Goal: Information Seeking & Learning: Understand process/instructions

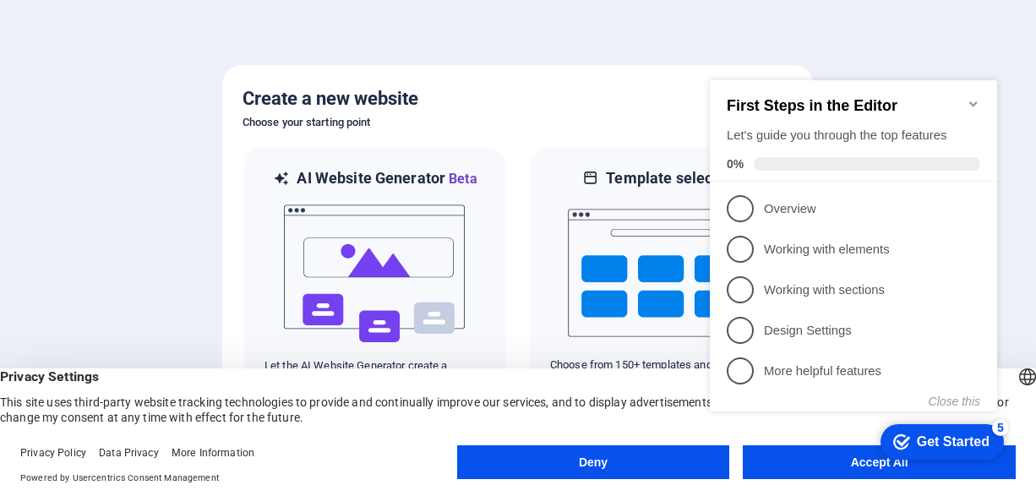
click at [842, 466] on appcues-checklist "Contextual help checklist present on screen" at bounding box center [857, 264] width 308 height 414
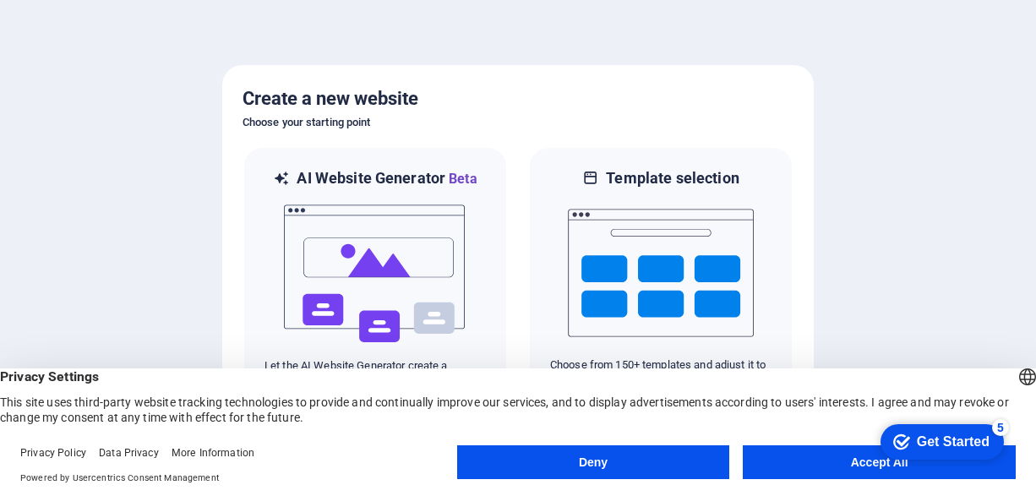
click at [803, 463] on button "Accept All" at bounding box center [879, 462] width 273 height 34
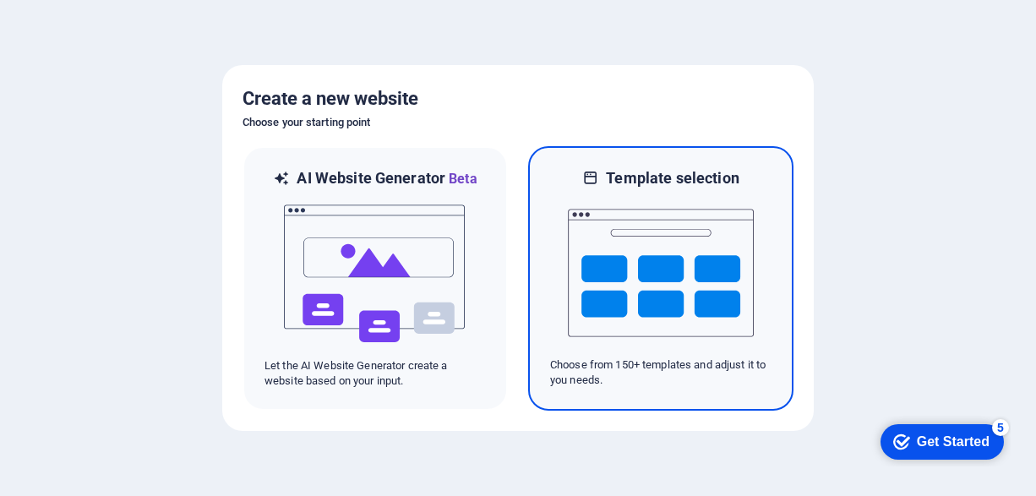
click at [635, 265] on img at bounding box center [661, 272] width 186 height 169
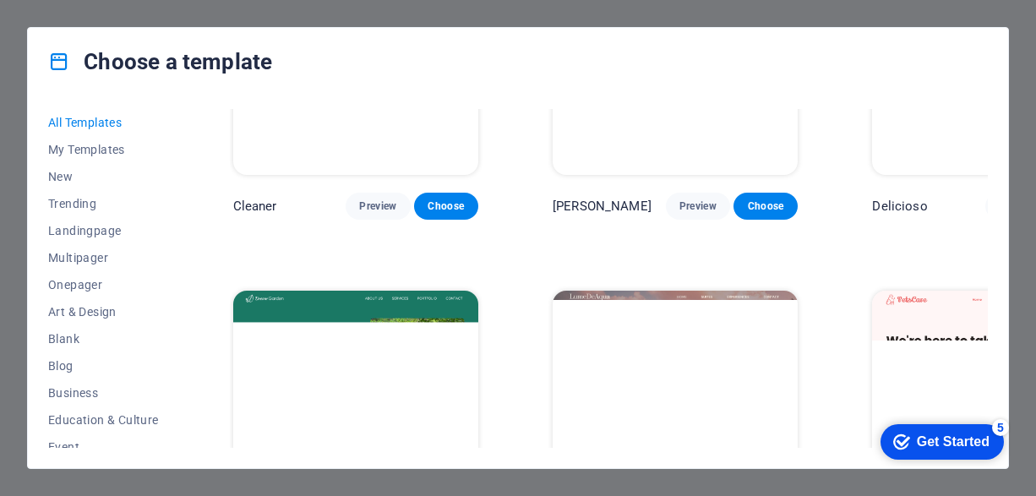
scroll to position [3042, 0]
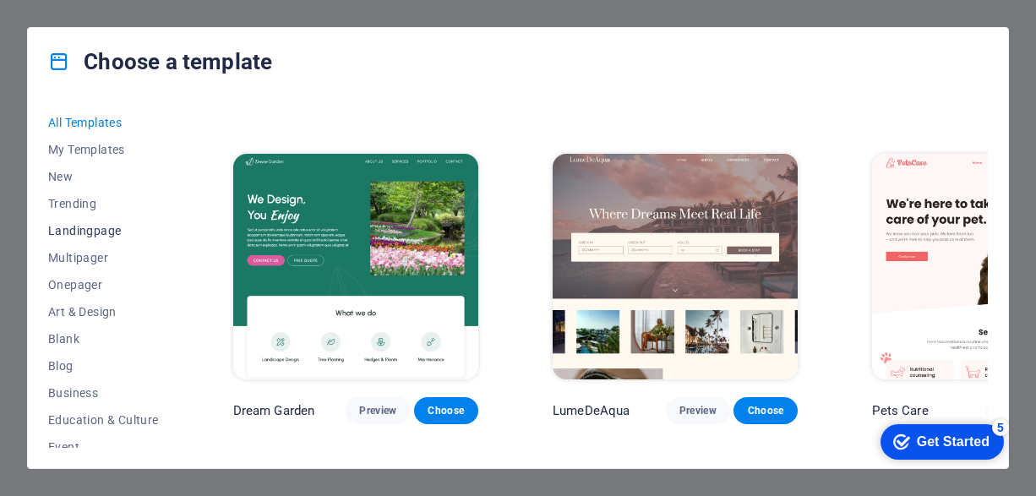
click at [101, 228] on span "Landingpage" at bounding box center [103, 231] width 111 height 14
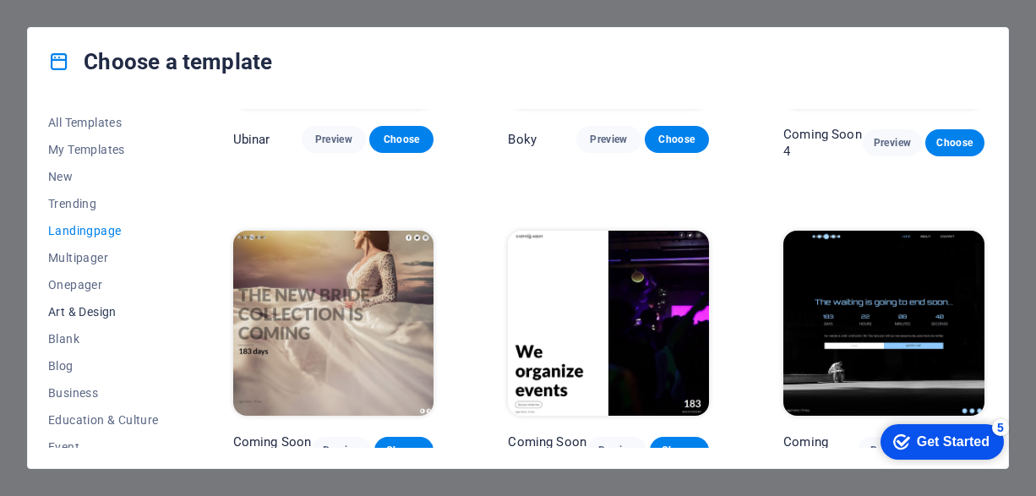
scroll to position [84, 0]
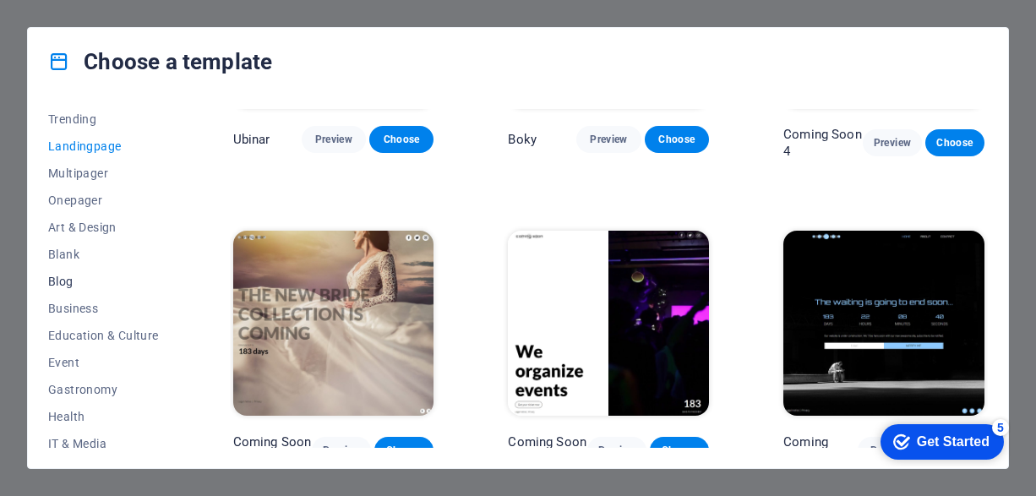
click at [64, 281] on span "Blog" at bounding box center [103, 282] width 111 height 14
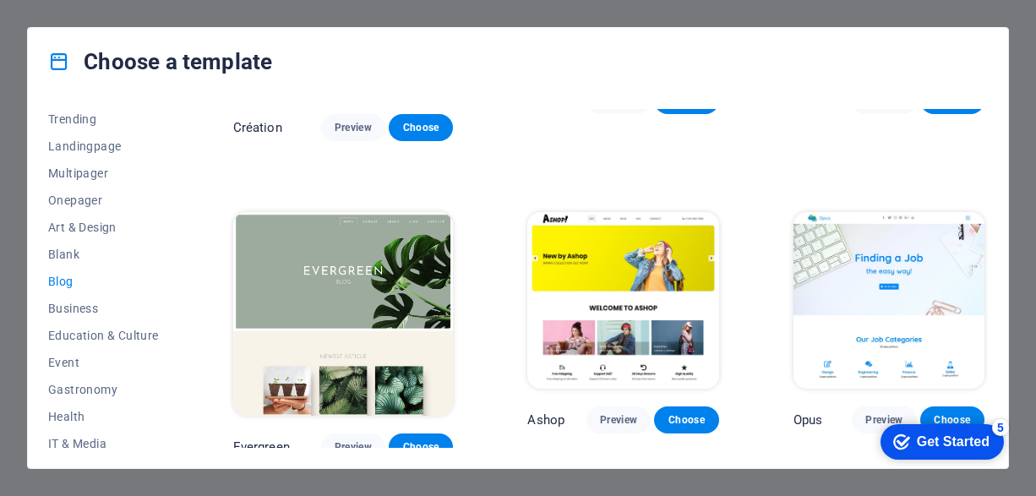
scroll to position [2309, 0]
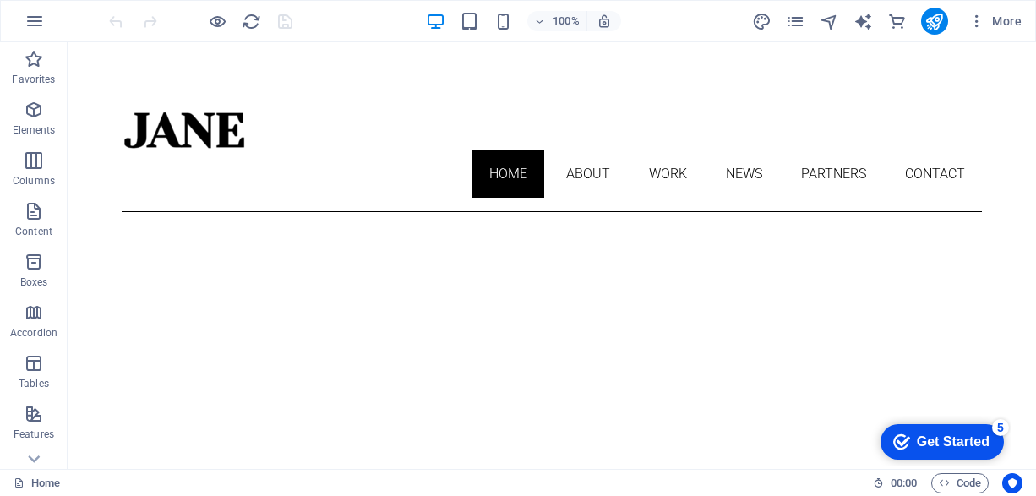
click at [969, 441] on div "Get Started" at bounding box center [953, 441] width 73 height 15
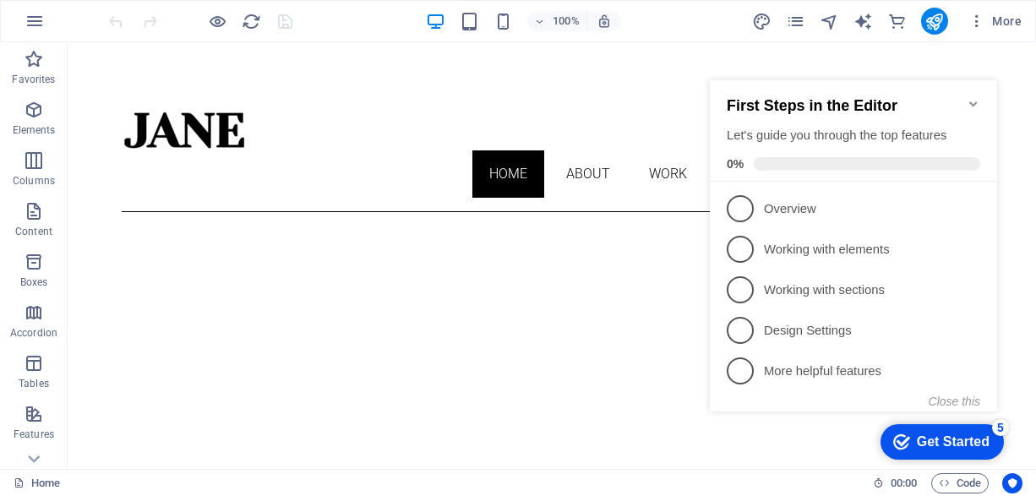
click at [1010, 88] on div "checkmark Get Started 5 First Steps in the Editor Let's guide you through the t…" at bounding box center [857, 262] width 308 height 410
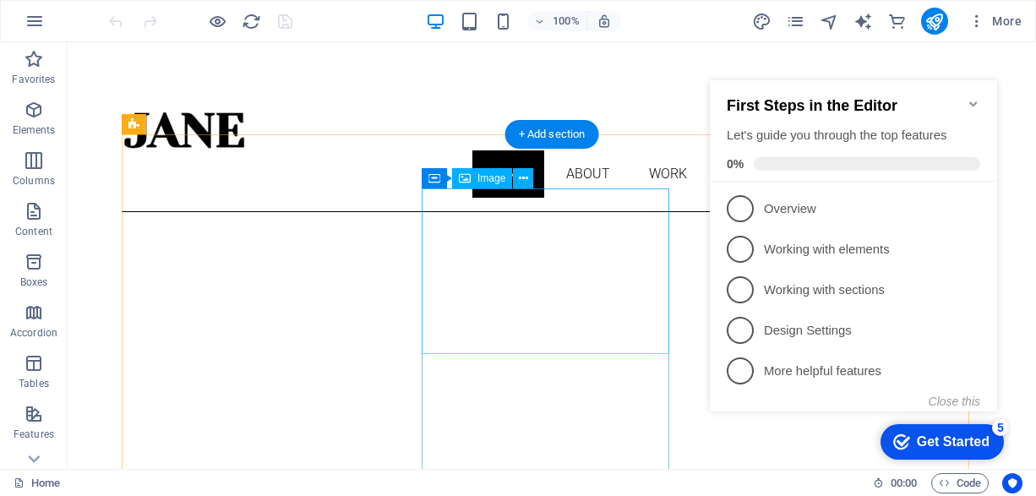
scroll to position [422, 0]
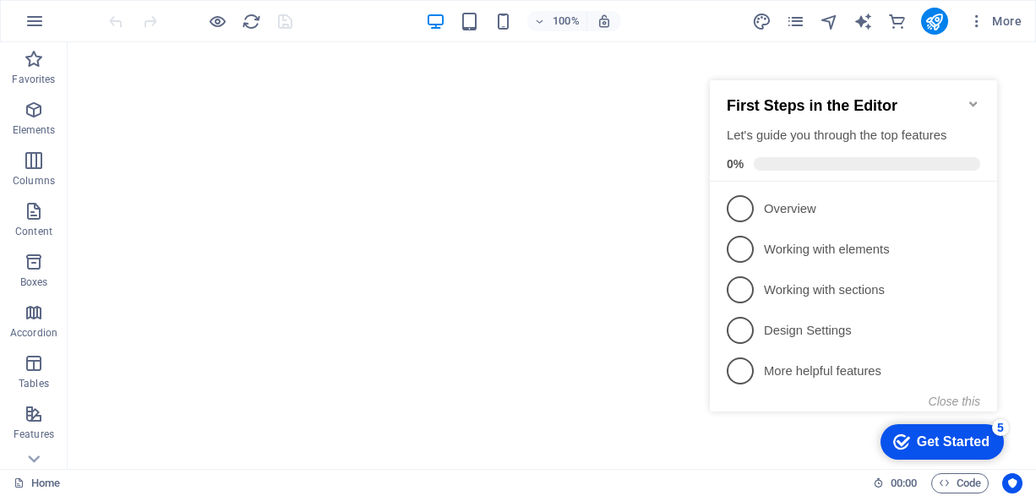
click at [967, 97] on icon "Minimize checklist" at bounding box center [974, 104] width 14 height 14
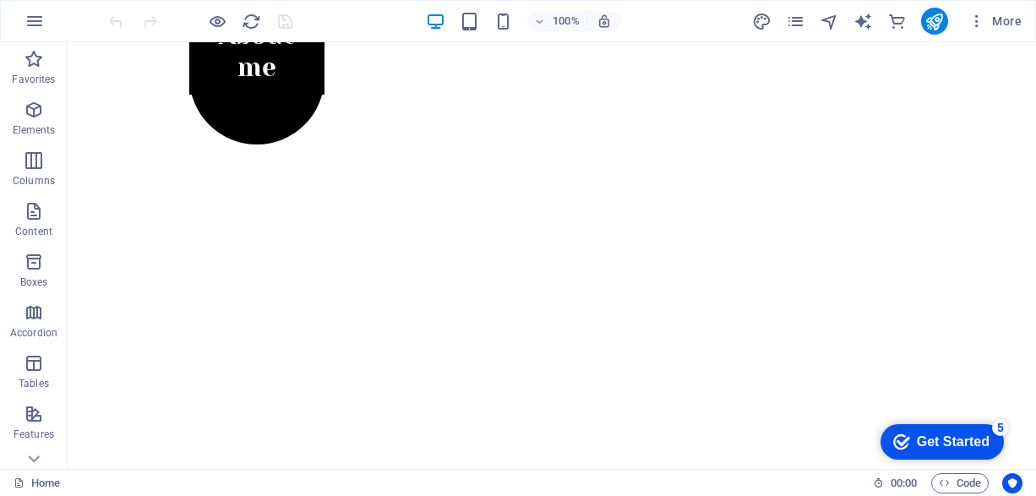
scroll to position [811, 0]
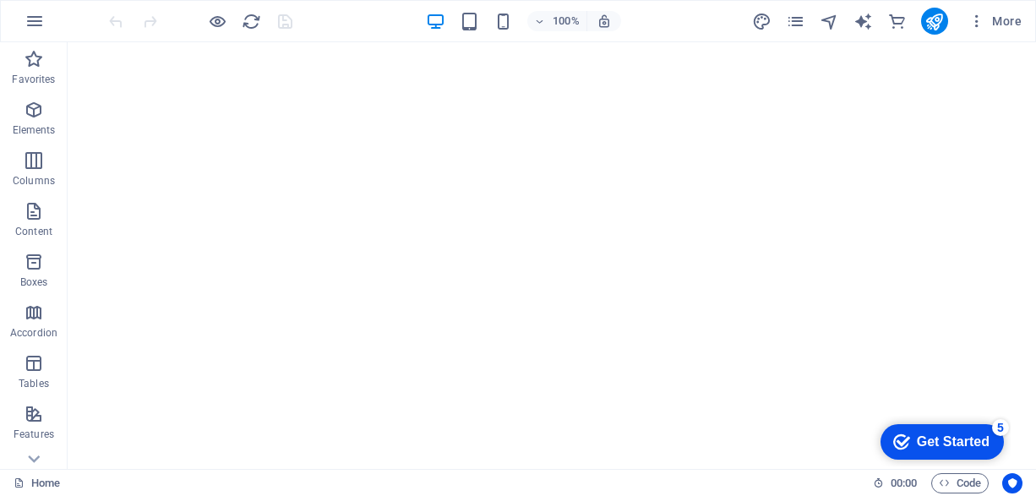
drag, startPoint x: 1032, startPoint y: 268, endPoint x: 1101, endPoint y: 520, distance: 261.9
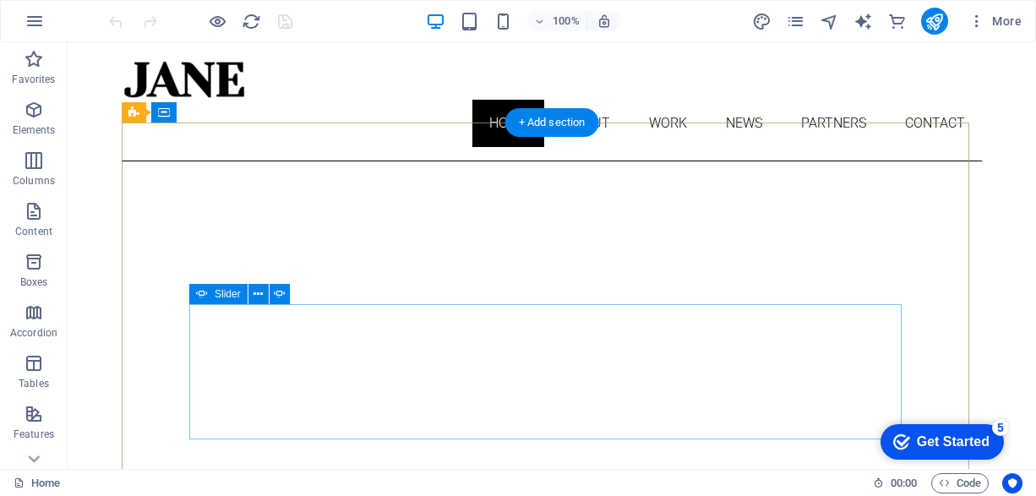
scroll to position [0, 0]
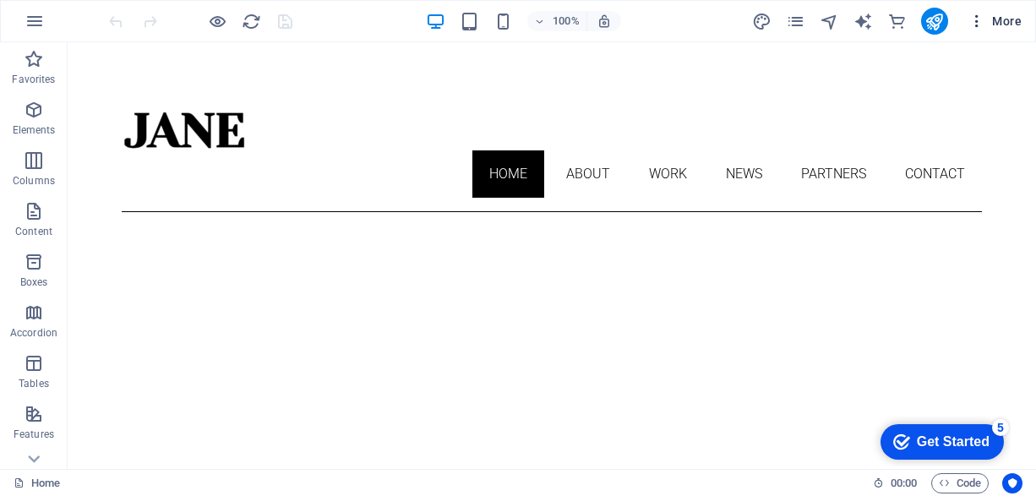
click at [1004, 19] on span "More" at bounding box center [994, 21] width 53 height 17
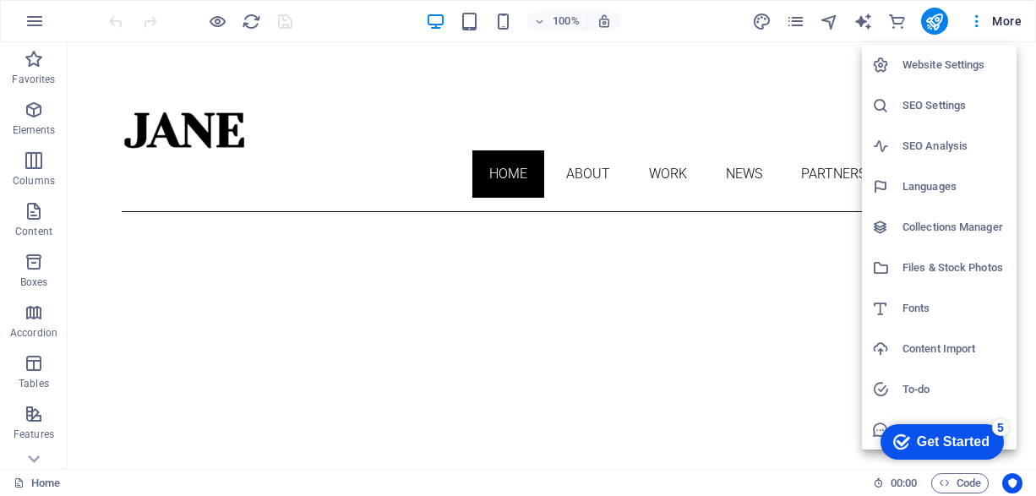
click at [644, 17] on div at bounding box center [518, 248] width 1036 height 496
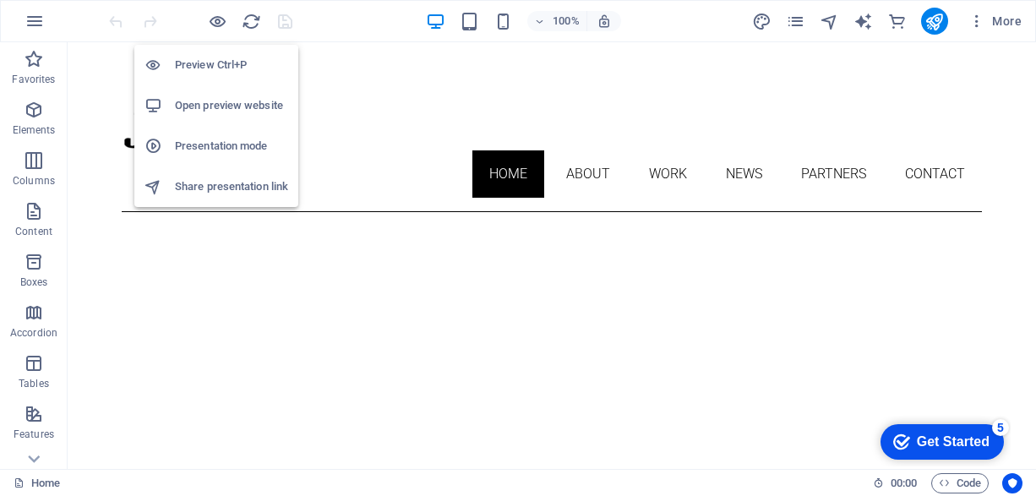
click at [232, 60] on h6 "Preview Ctrl+P" at bounding box center [231, 65] width 113 height 20
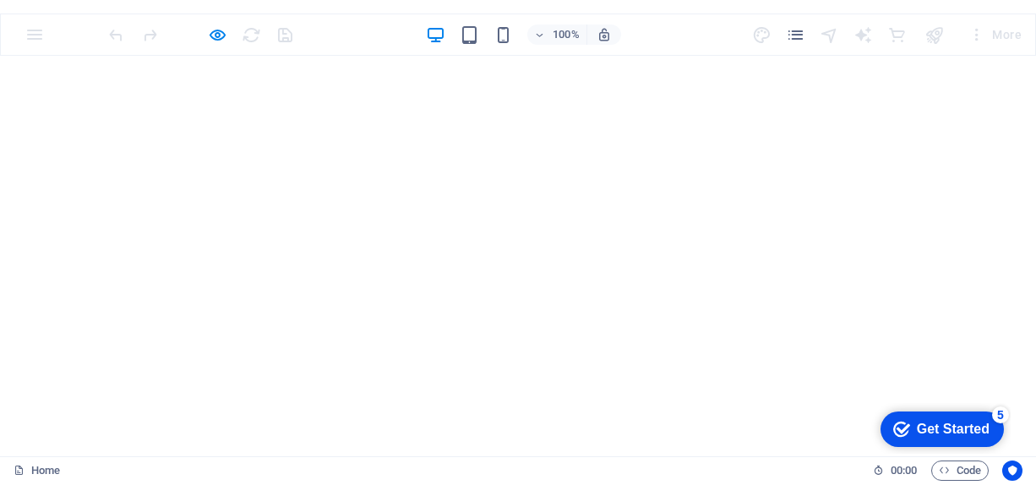
scroll to position [811, 0]
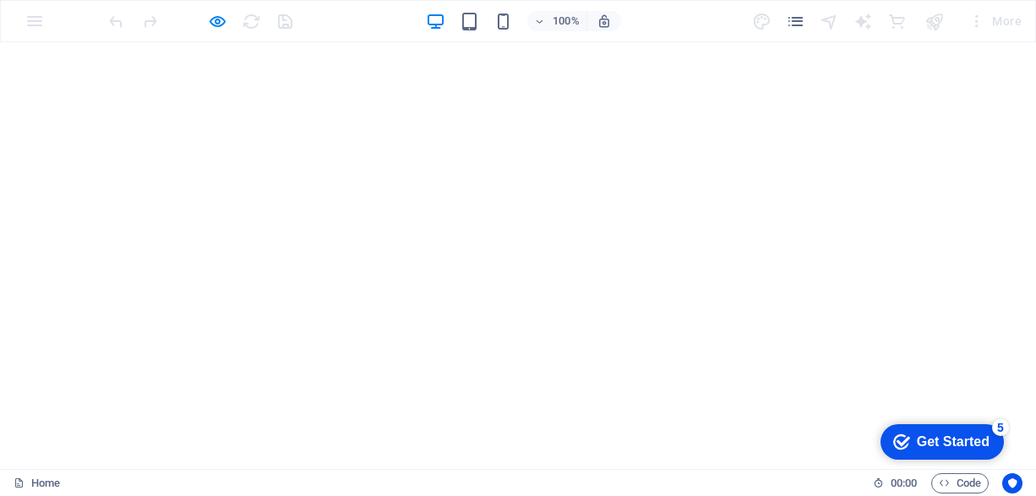
click at [996, 429] on div "5" at bounding box center [1000, 427] width 17 height 17
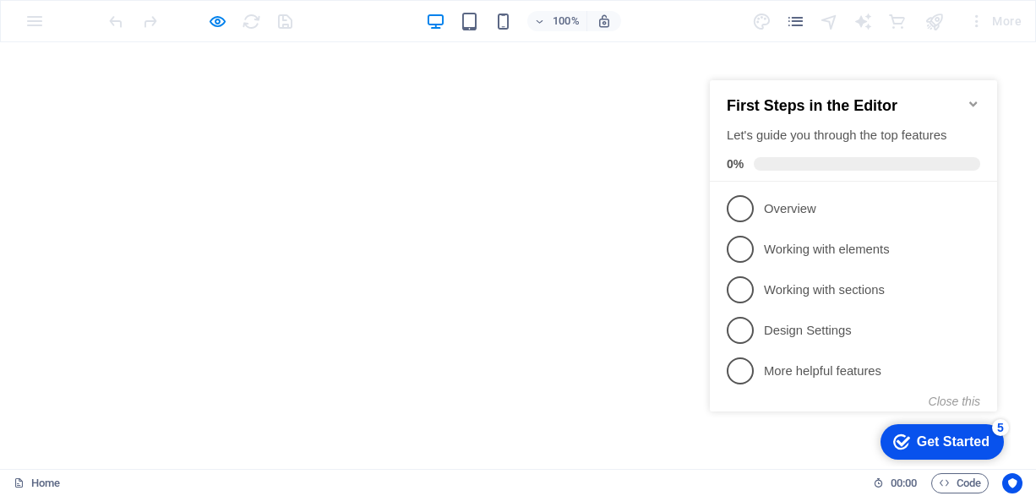
click at [976, 100] on icon "Minimize checklist" at bounding box center [974, 104] width 14 height 14
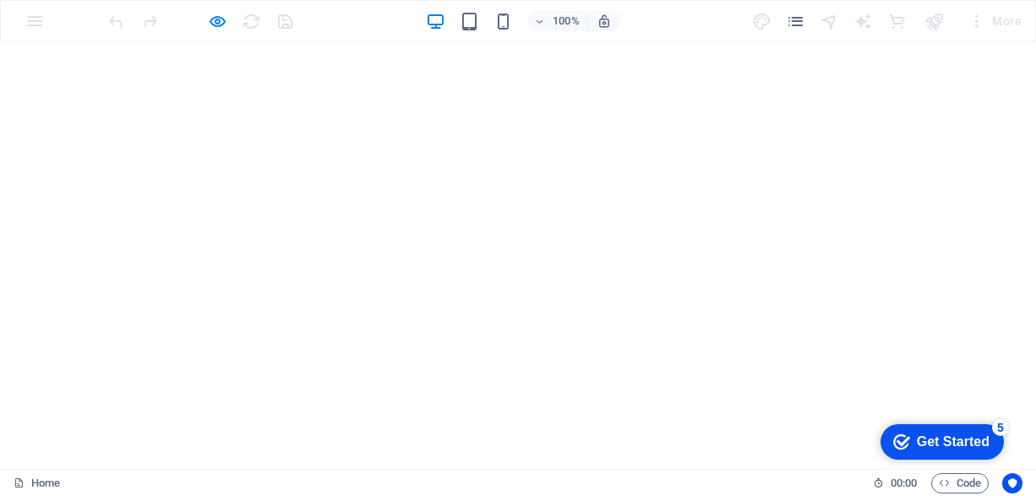
click at [984, 434] on div "Get Started" at bounding box center [953, 441] width 73 height 15
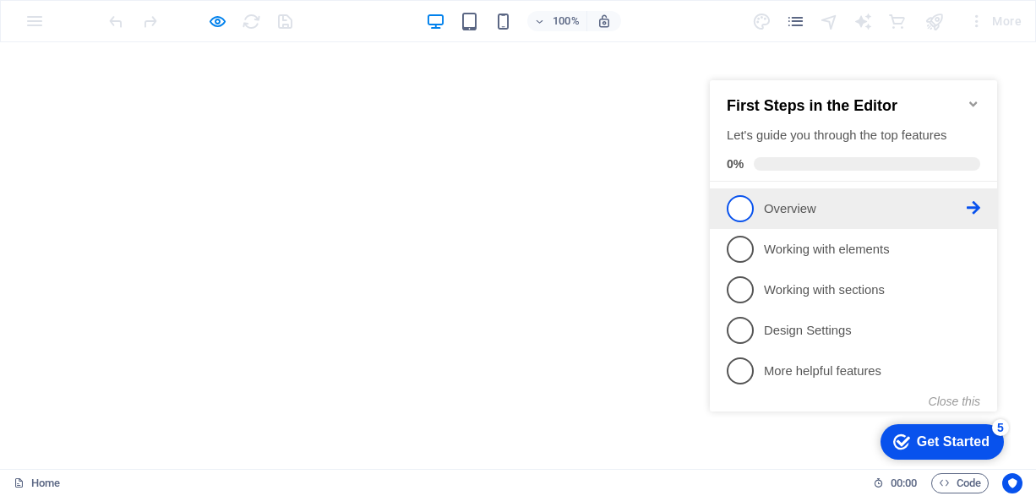
click at [790, 213] on p "Overview - incomplete" at bounding box center [865, 209] width 203 height 18
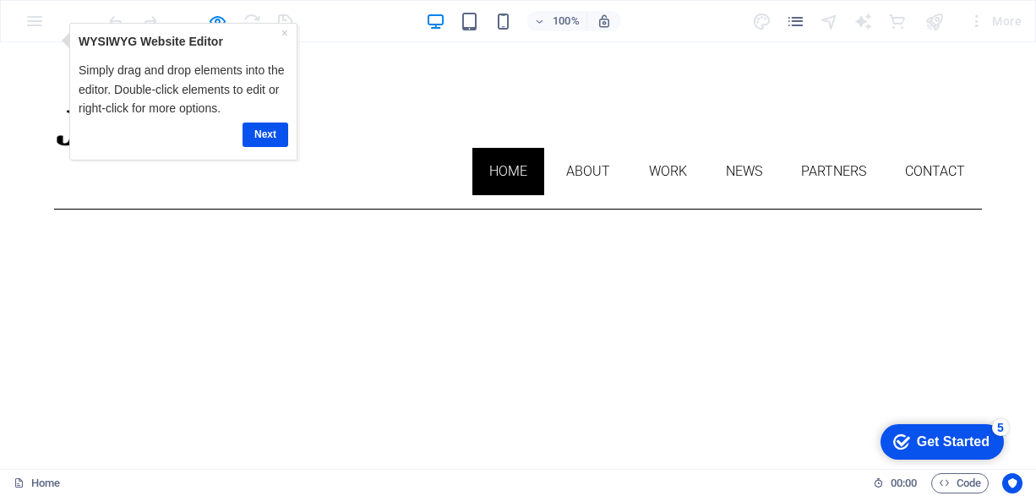
scroll to position [0, 0]
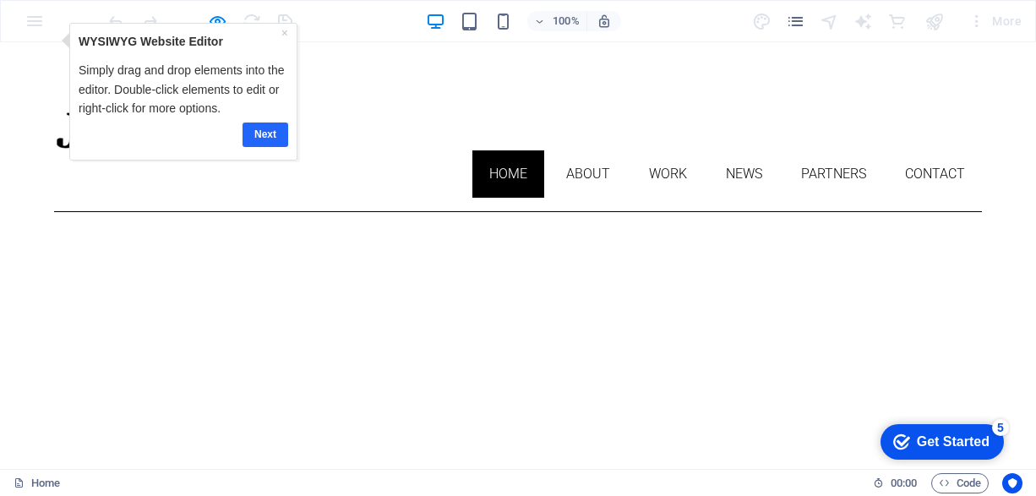
click at [273, 131] on link "Next" at bounding box center [265, 134] width 46 height 25
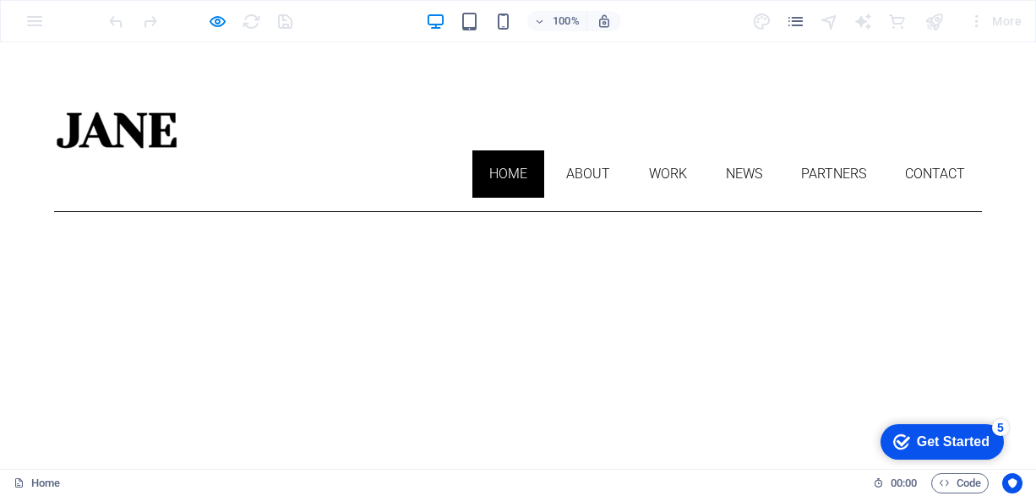
click at [957, 434] on div "Get Started" at bounding box center [953, 441] width 73 height 15
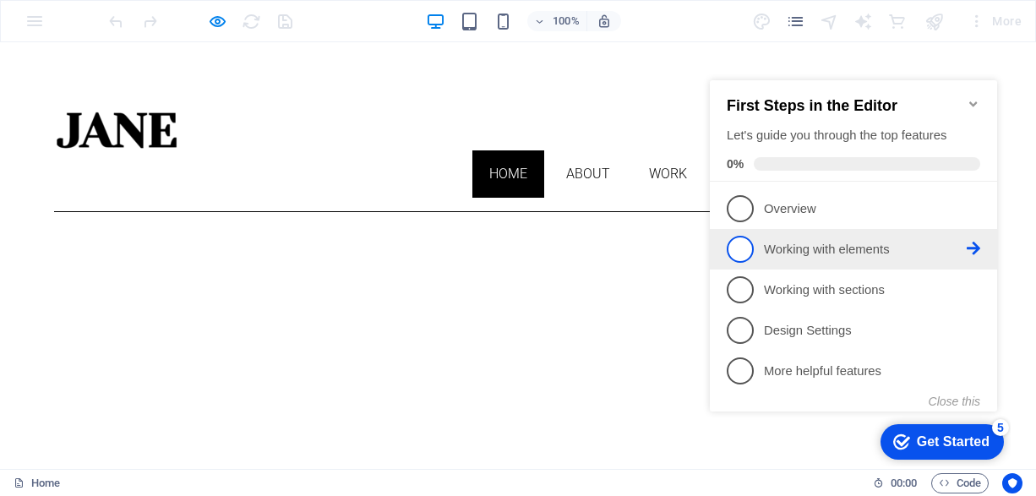
click at [797, 250] on p "Working with elements - incomplete" at bounding box center [865, 250] width 203 height 18
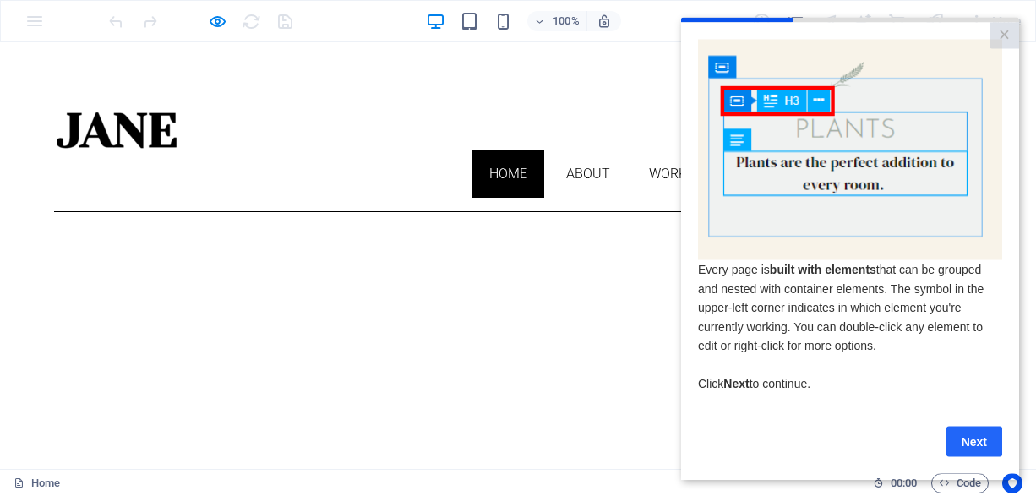
click at [986, 442] on link "Next" at bounding box center [974, 441] width 56 height 30
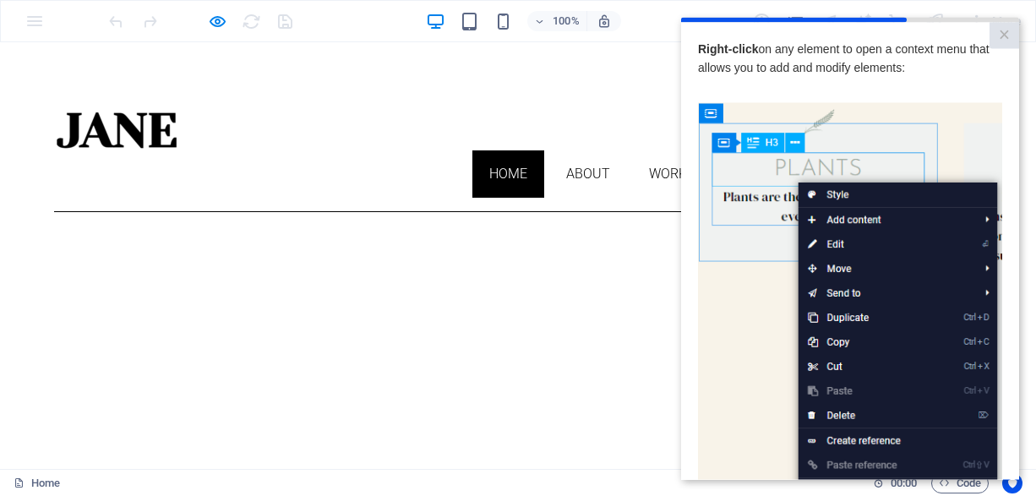
click at [751, 345] on img at bounding box center [850, 341] width 304 height 479
click at [744, 321] on img at bounding box center [850, 341] width 304 height 479
click at [759, 330] on img at bounding box center [850, 341] width 304 height 479
click at [1004, 35] on link "×" at bounding box center [1004, 35] width 30 height 26
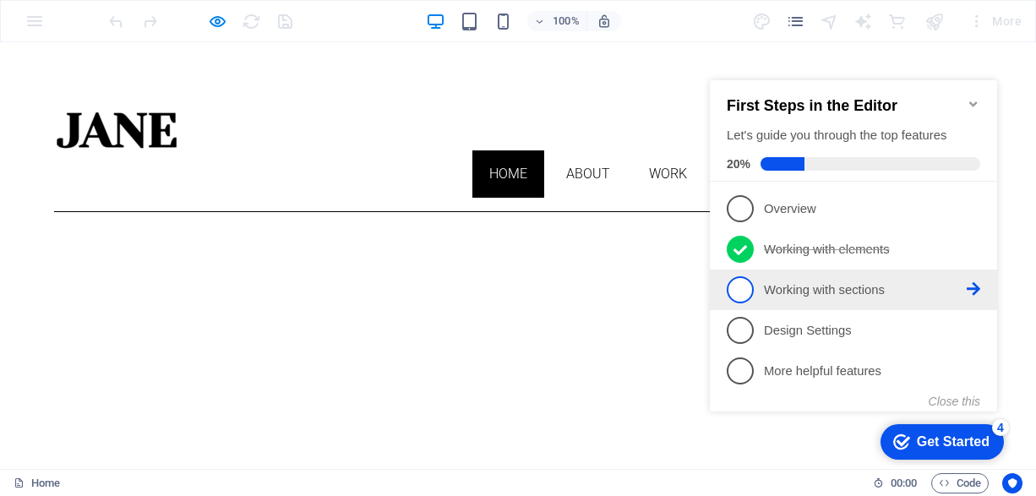
click at [874, 287] on p "Working with sections - incomplete" at bounding box center [865, 290] width 203 height 18
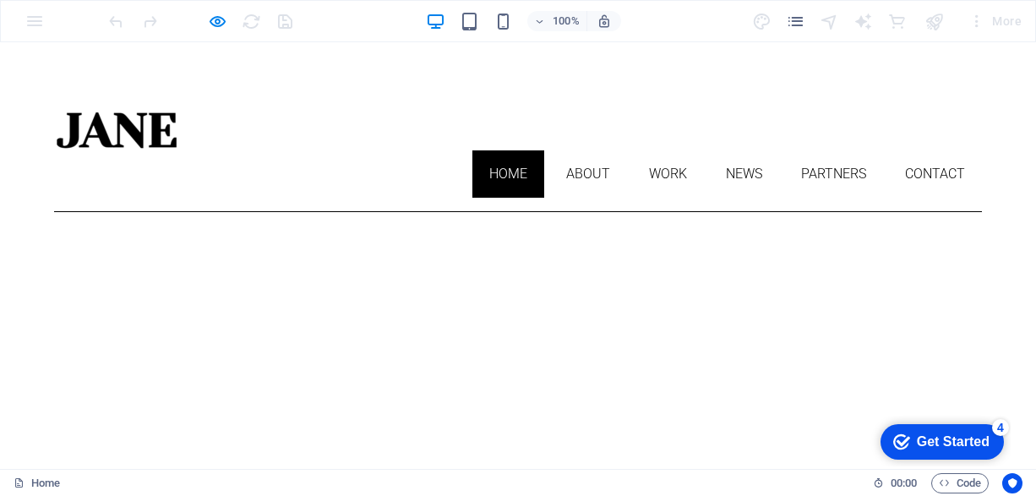
click at [927, 438] on div "Get Started" at bounding box center [953, 441] width 73 height 15
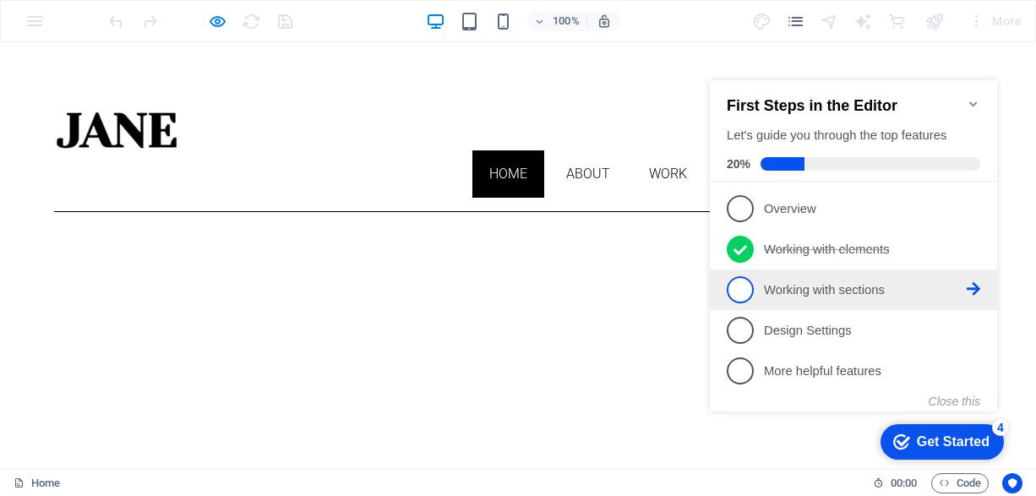
click at [747, 285] on span "3" at bounding box center [740, 289] width 27 height 27
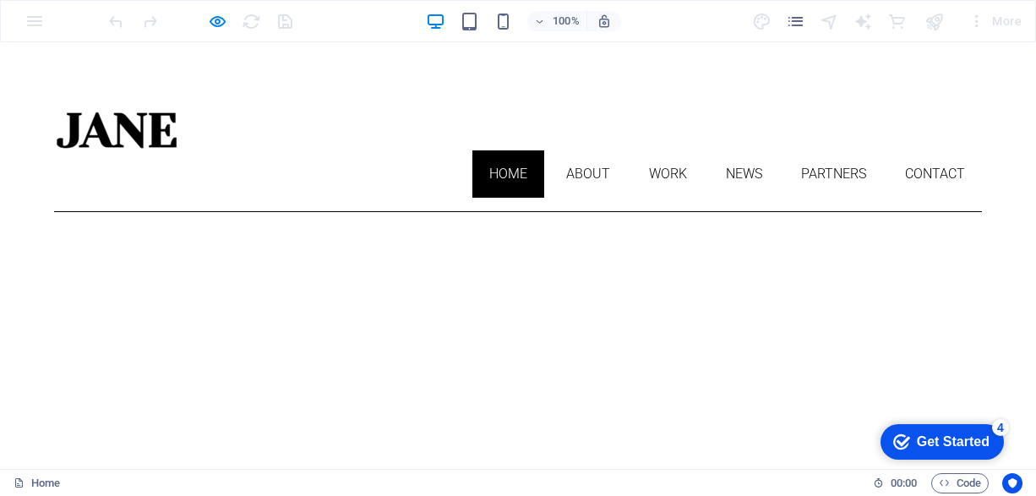
click at [918, 440] on div "Get Started" at bounding box center [953, 441] width 73 height 15
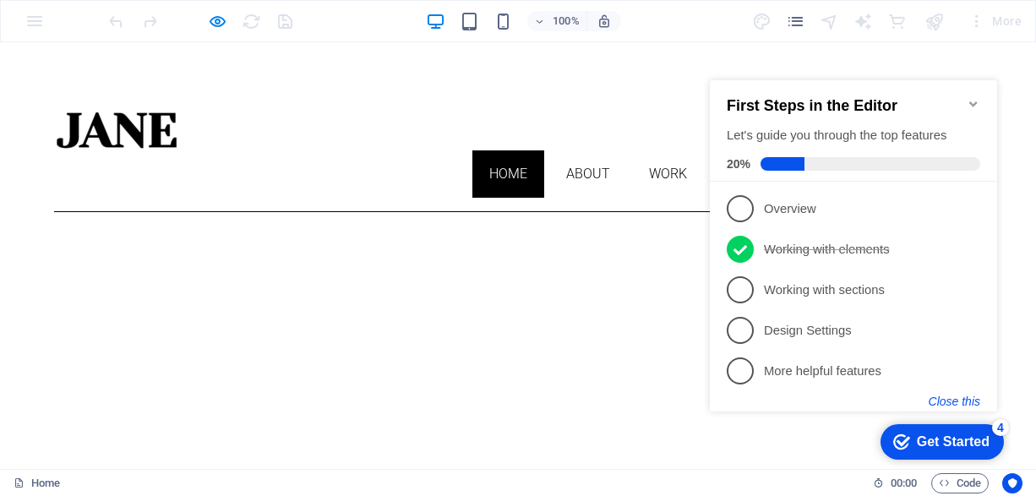
click at [959, 399] on button "Close this" at bounding box center [955, 402] width 52 height 14
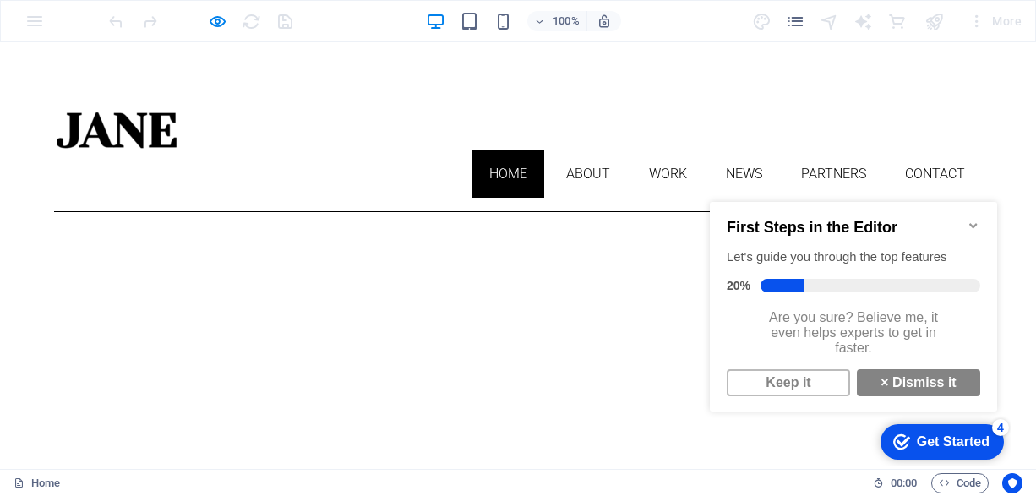
scroll to position [12, 0]
click at [815, 375] on link "Keep it" at bounding box center [788, 382] width 123 height 27
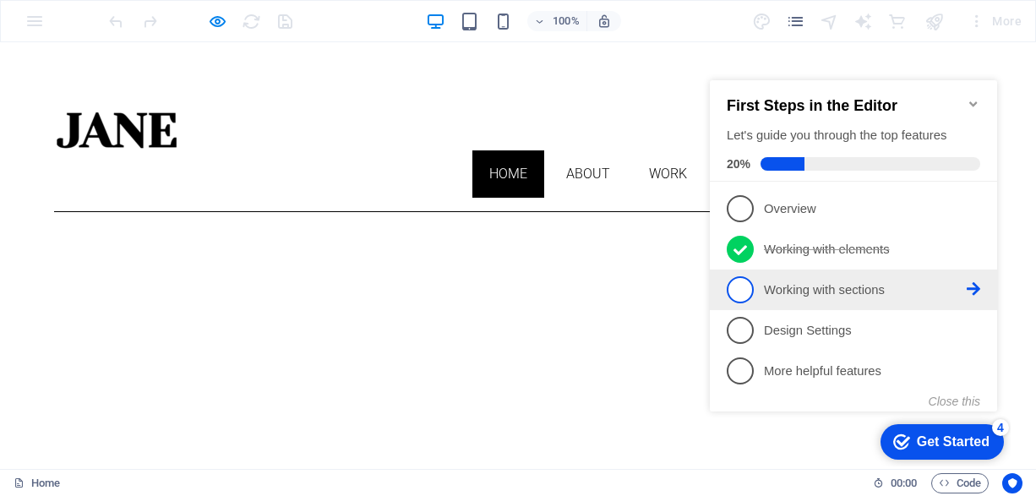
click at [977, 282] on icon at bounding box center [974, 289] width 14 height 14
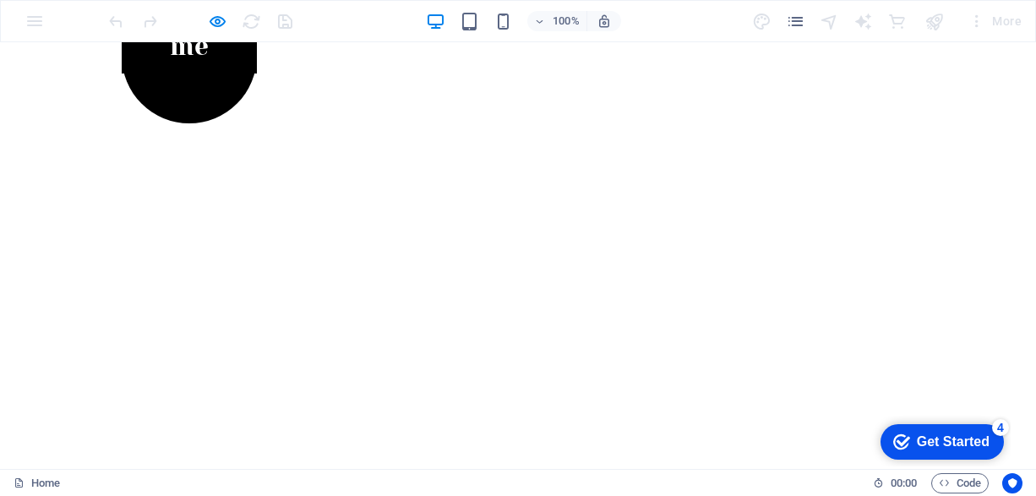
scroll to position [811, 0]
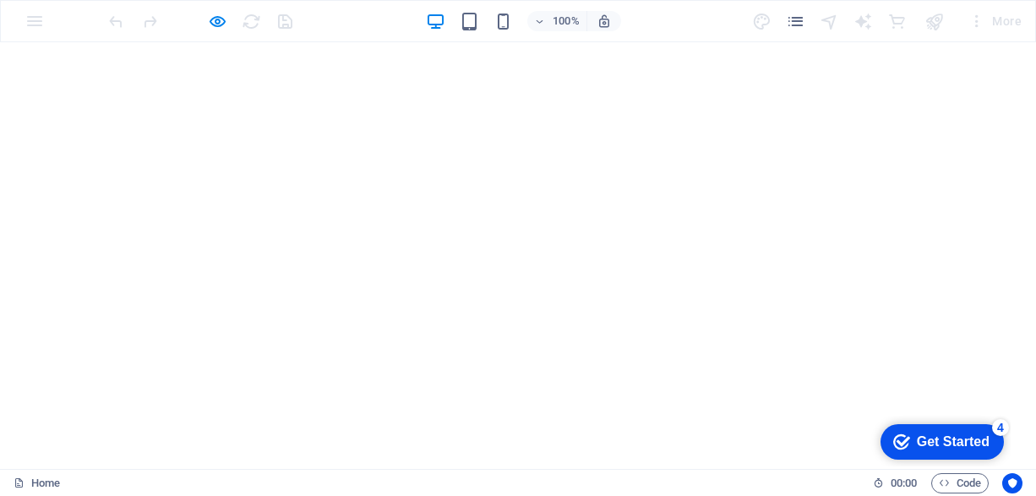
click at [937, 435] on div "Get Started" at bounding box center [953, 441] width 73 height 15
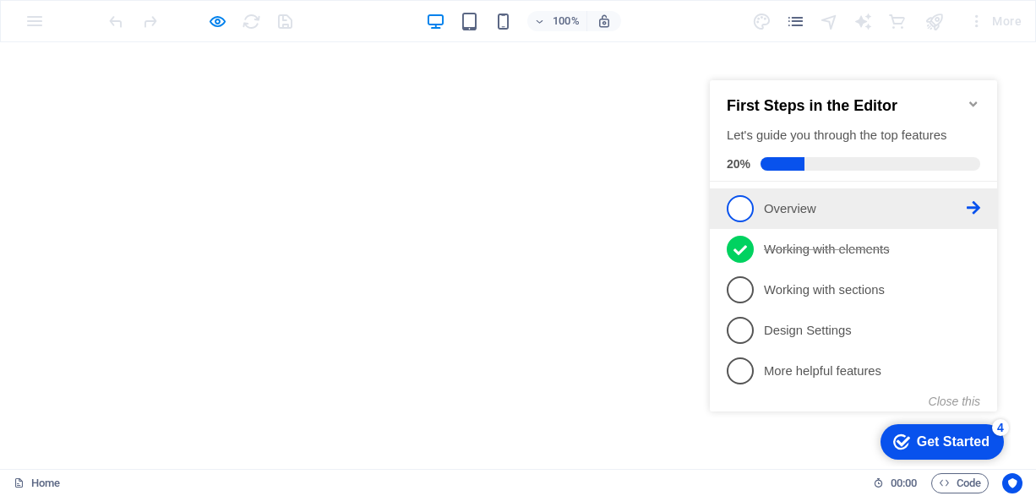
click at [738, 204] on span "1" at bounding box center [740, 208] width 27 height 27
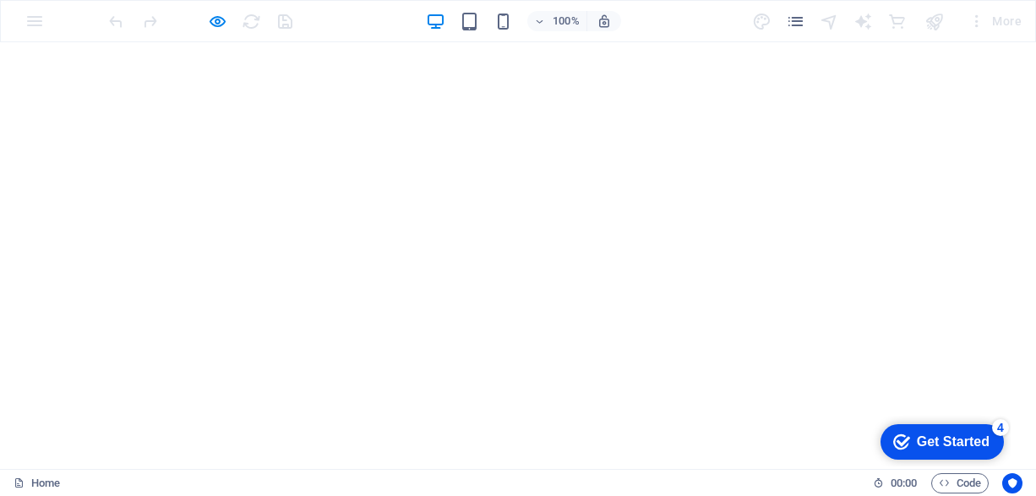
scroll to position [0, 0]
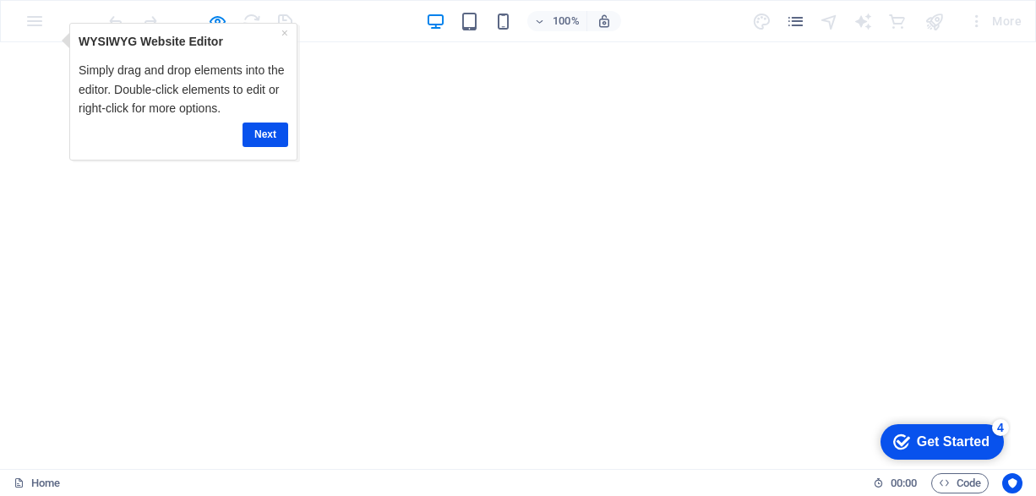
click at [975, 434] on div "Get Started" at bounding box center [953, 441] width 73 height 15
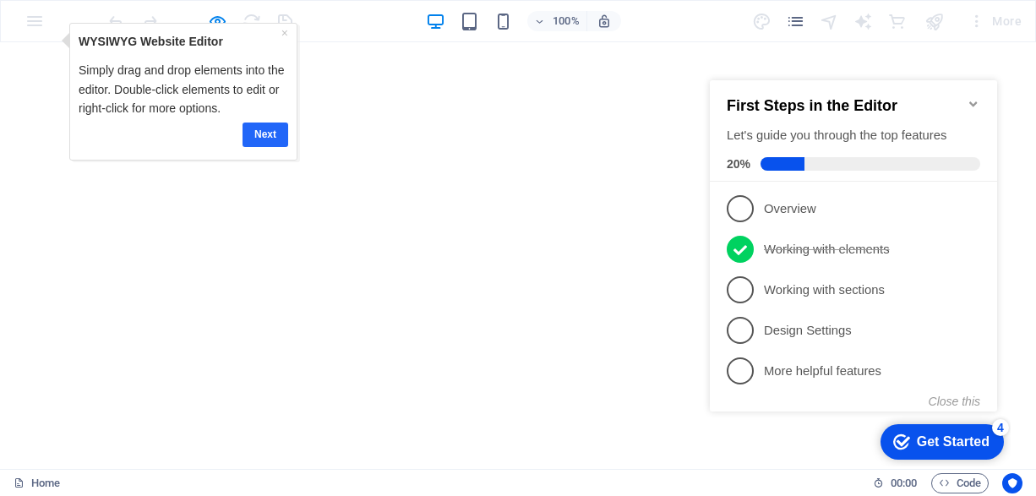
click at [259, 128] on link "Next" at bounding box center [265, 134] width 46 height 25
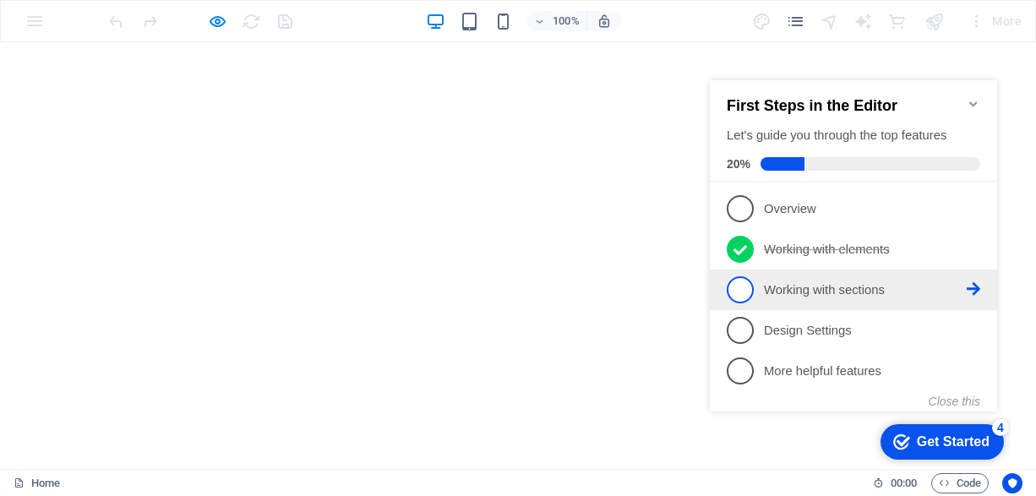
click at [744, 289] on span "3" at bounding box center [740, 289] width 27 height 27
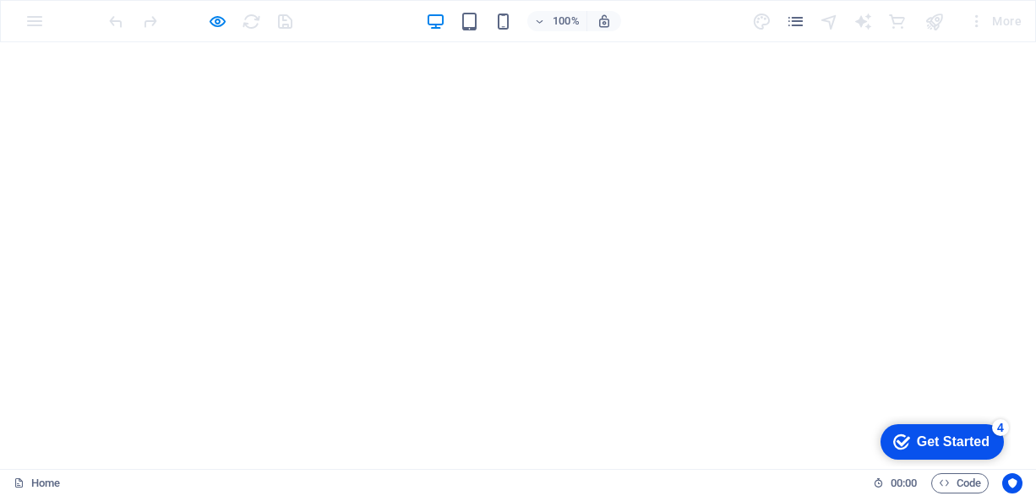
click at [933, 436] on div "Get Started" at bounding box center [953, 441] width 73 height 15
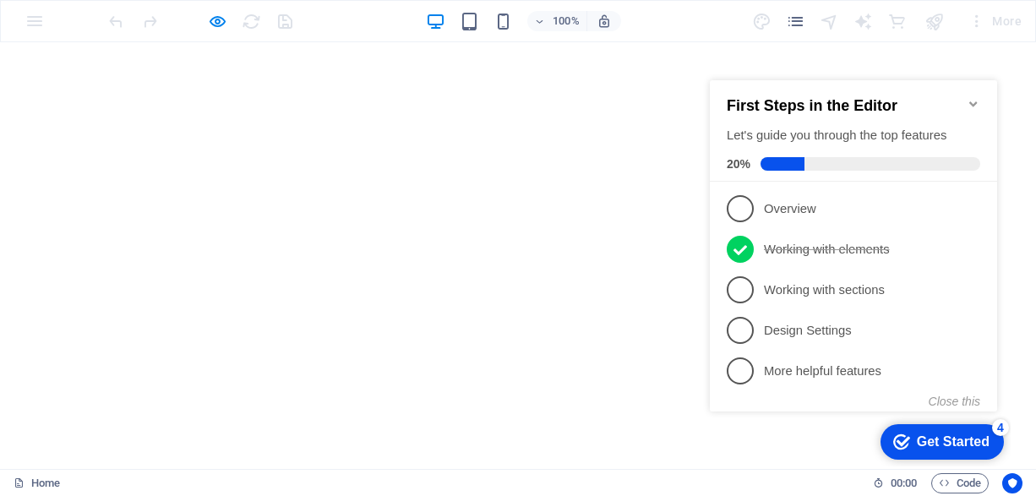
click at [827, 159] on span at bounding box center [870, 164] width 220 height 14
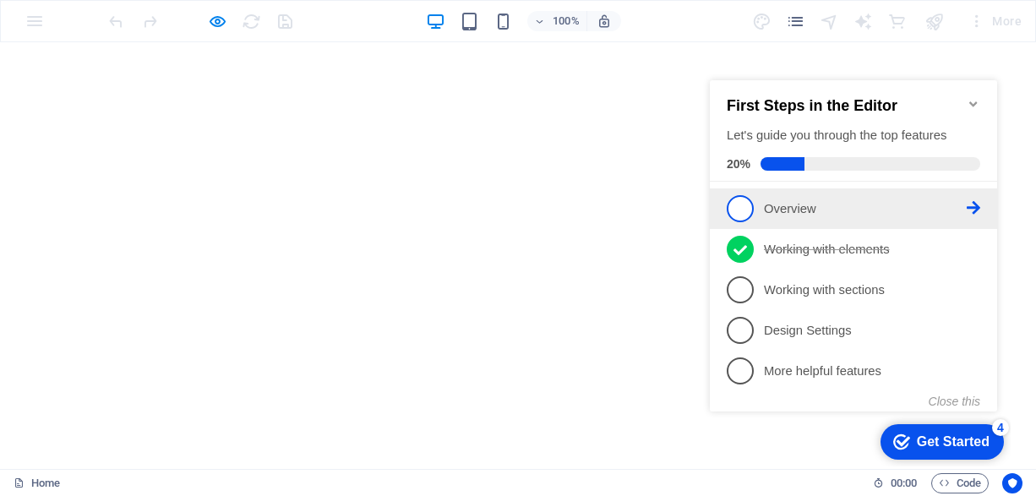
click at [746, 203] on span "1" at bounding box center [740, 208] width 27 height 27
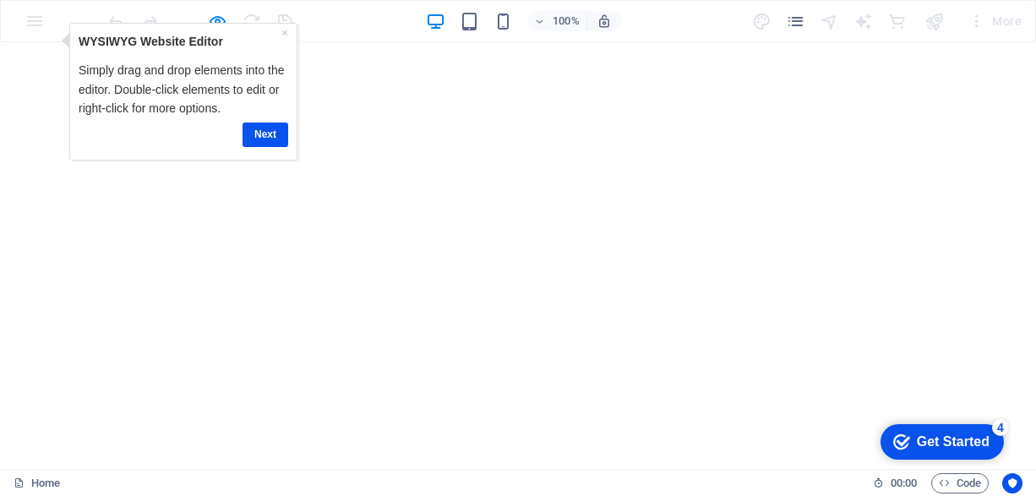
click at [933, 441] on div "Get Started" at bounding box center [953, 441] width 73 height 15
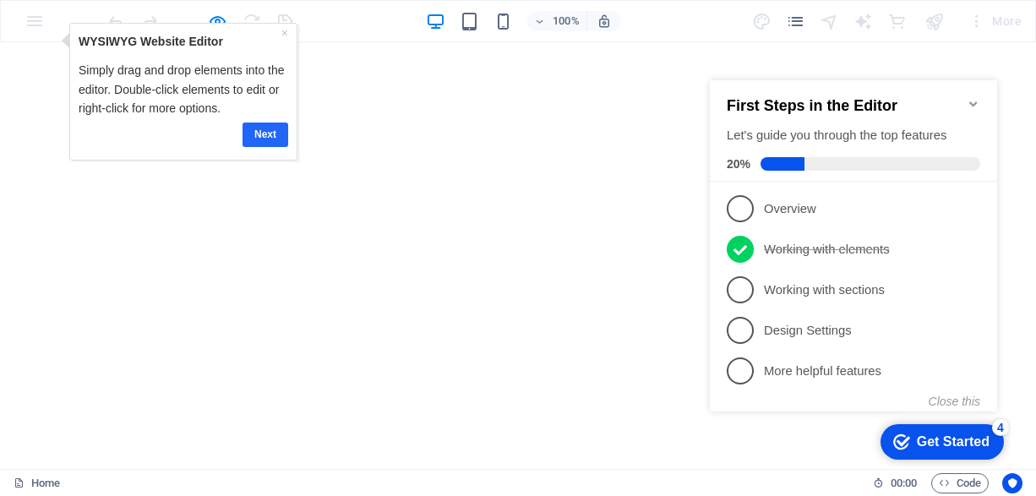
click at [268, 123] on link "Next" at bounding box center [265, 134] width 46 height 25
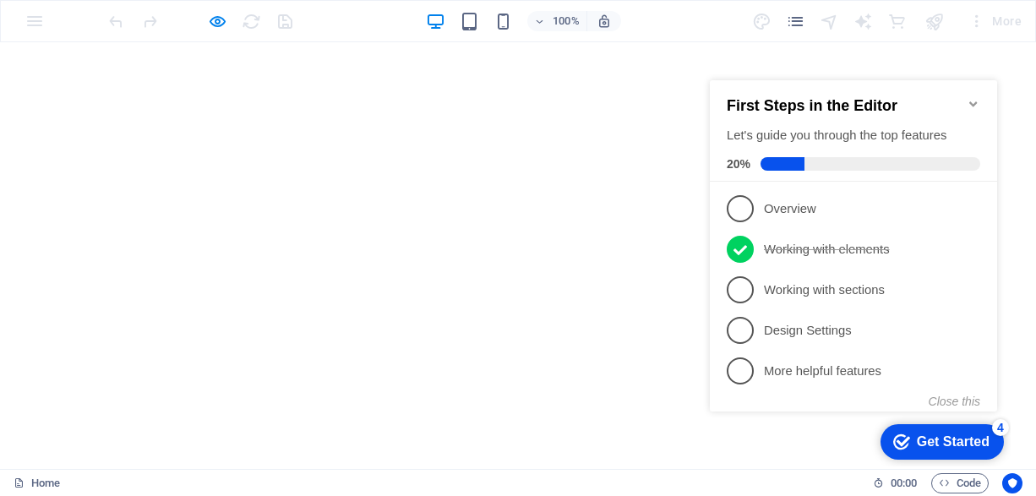
scroll to position [811, 0]
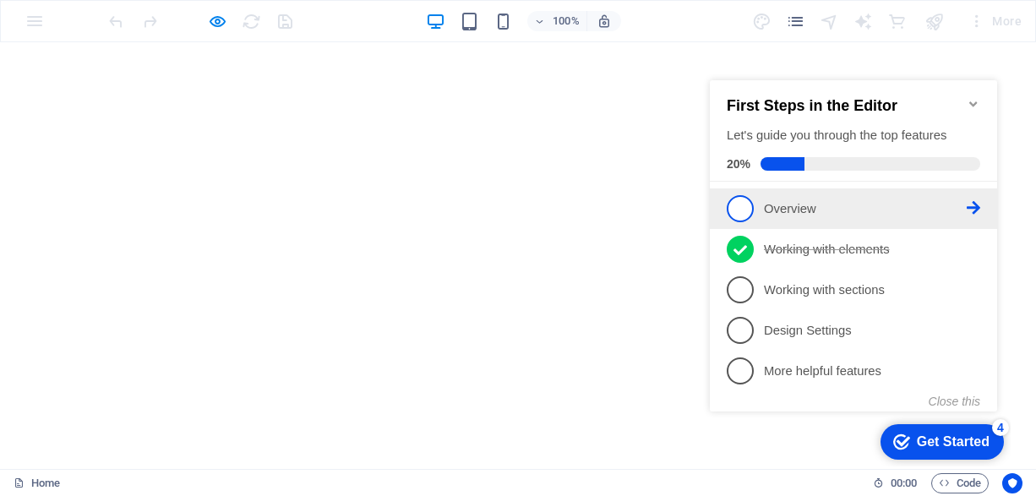
click at [742, 208] on span "1" at bounding box center [740, 208] width 27 height 27
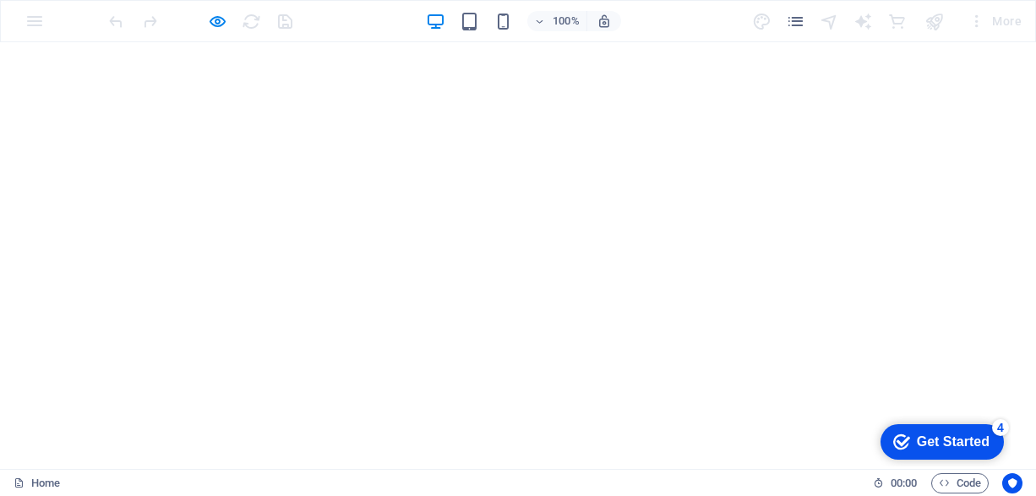
click at [945, 438] on div "Get Started" at bounding box center [953, 441] width 73 height 15
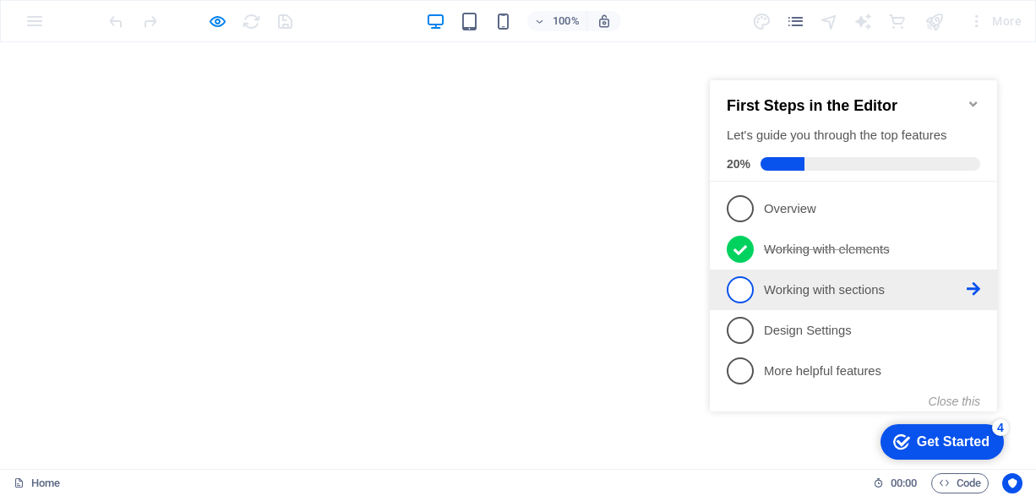
click at [771, 292] on p "Working with sections - incomplete" at bounding box center [865, 290] width 203 height 18
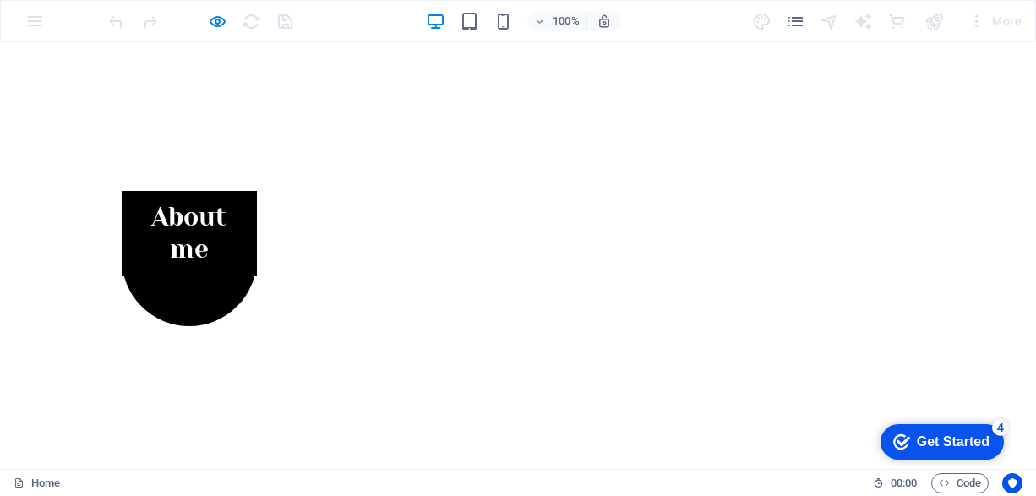
scroll to position [0, 0]
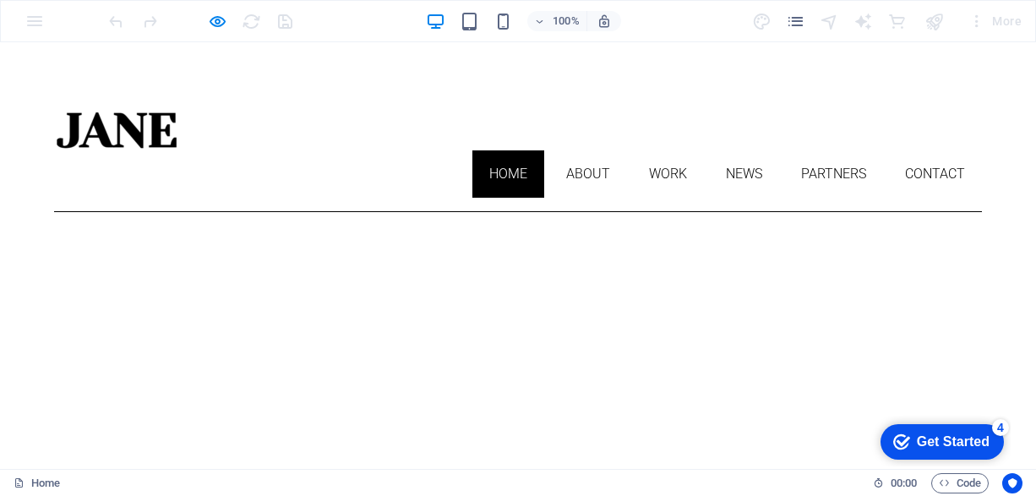
click at [998, 22] on div "More" at bounding box center [994, 21] width 67 height 27
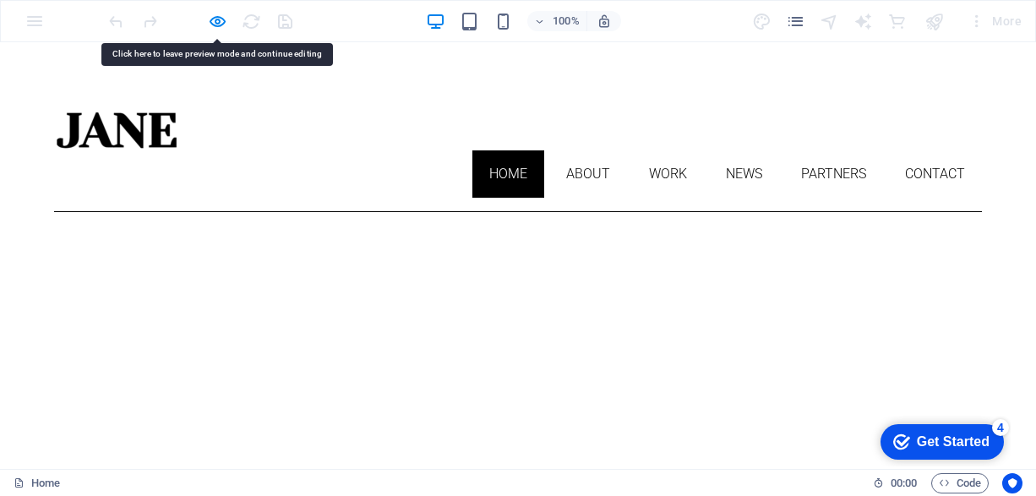
click at [980, 22] on div "More" at bounding box center [994, 21] width 67 height 27
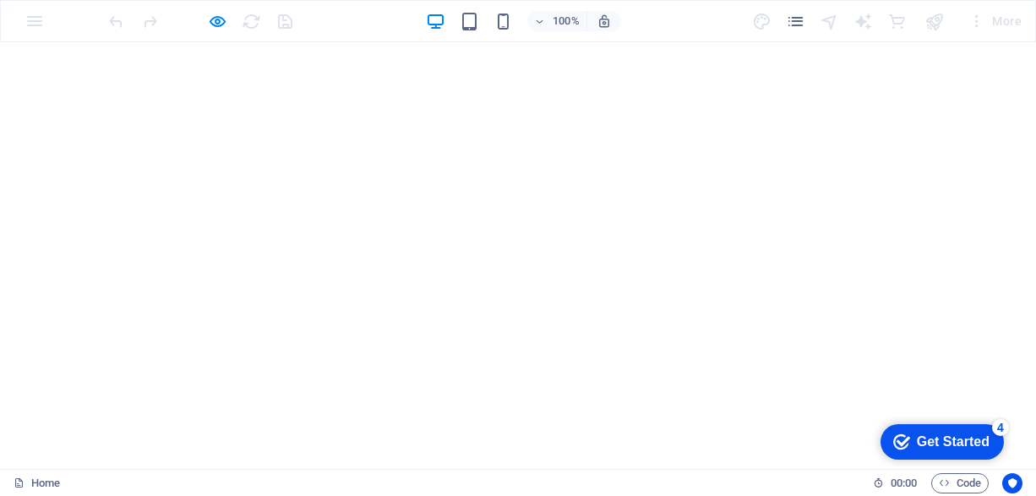
scroll to position [811, 0]
drag, startPoint x: 1027, startPoint y: 162, endPoint x: 1025, endPoint y: 532, distance: 370.1
click at [938, 446] on div "Get Started" at bounding box center [953, 441] width 73 height 15
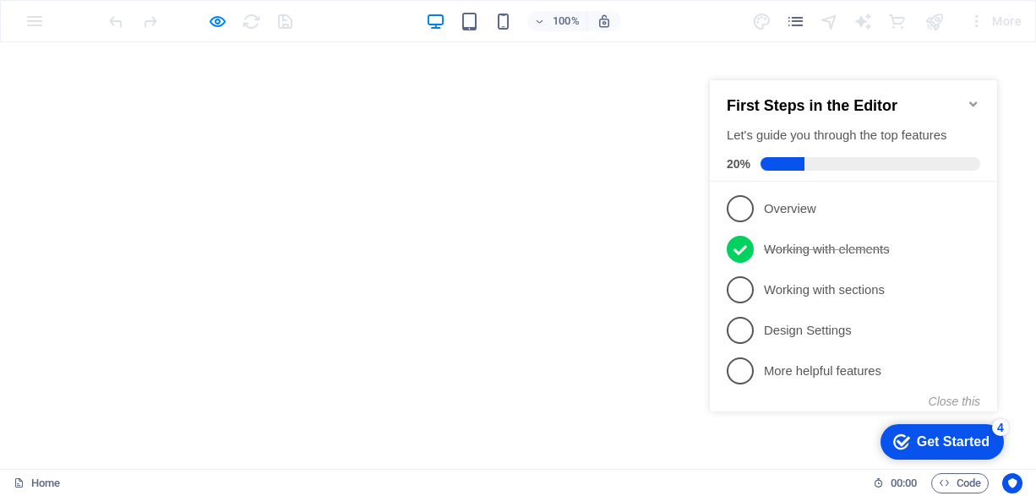
click at [821, 159] on span at bounding box center [870, 164] width 220 height 14
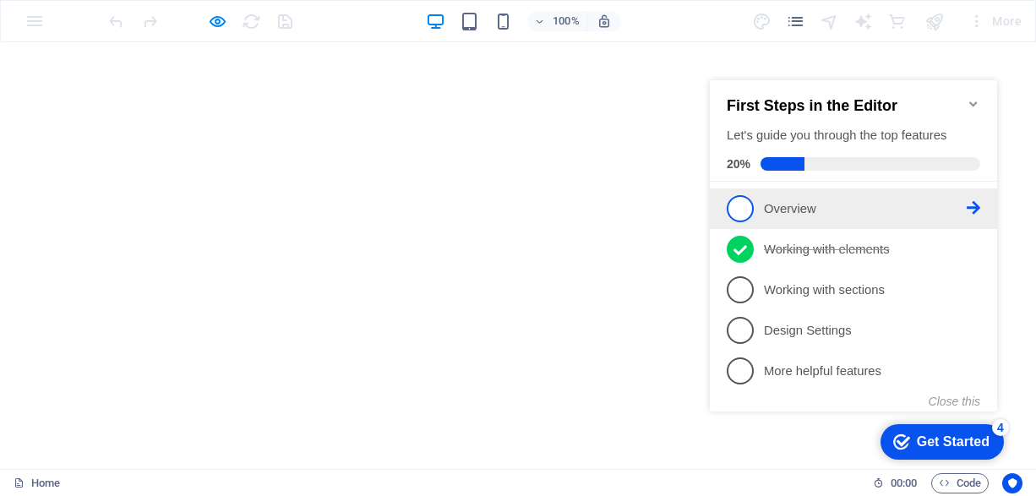
click at [739, 210] on span "1" at bounding box center [740, 208] width 27 height 27
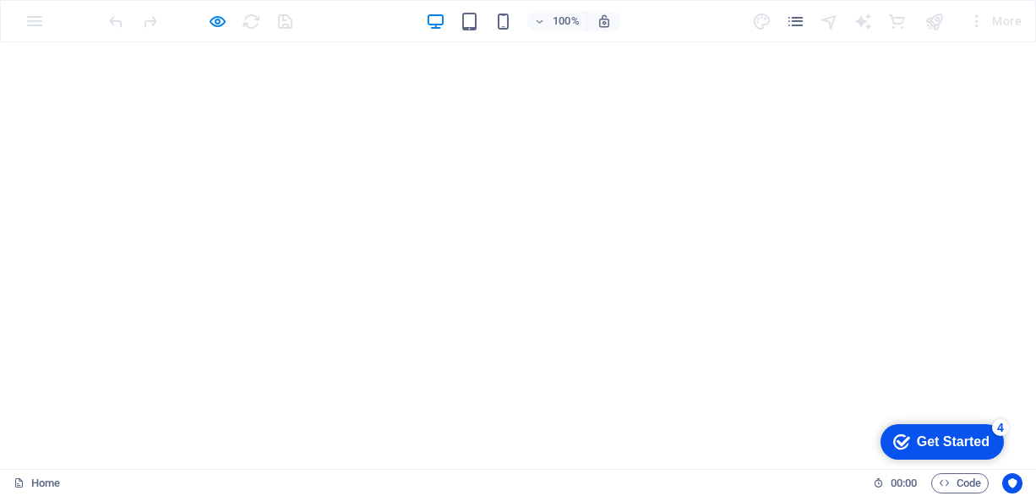
scroll to position [0, 0]
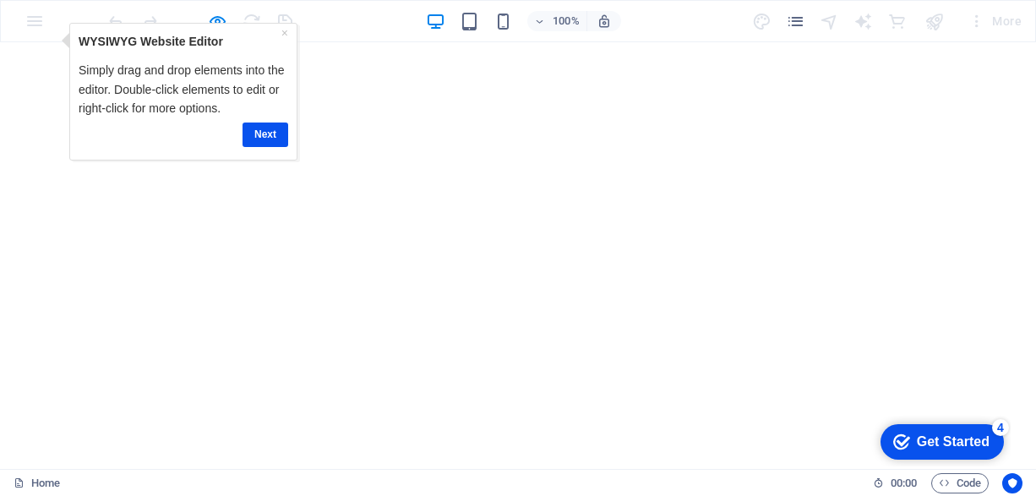
click at [940, 441] on div "Get Started" at bounding box center [953, 441] width 73 height 15
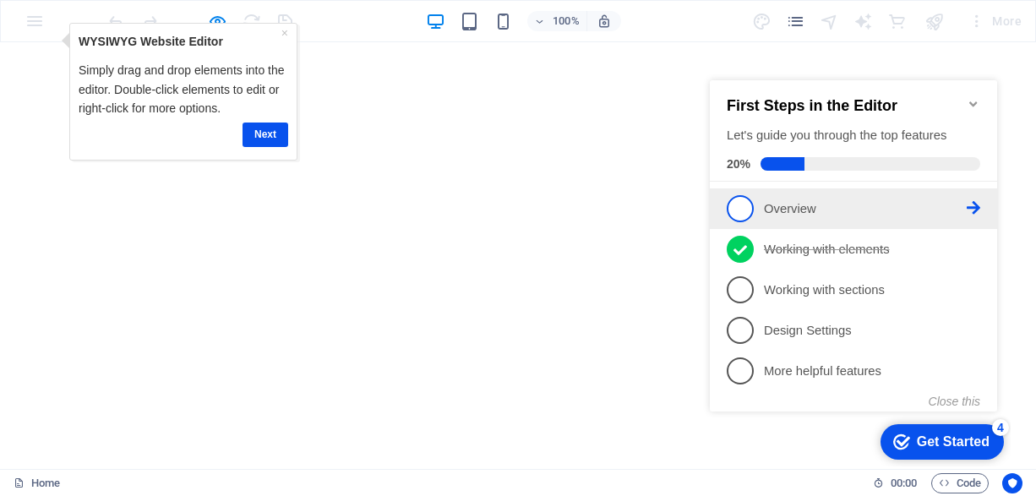
click at [973, 209] on icon at bounding box center [974, 208] width 14 height 14
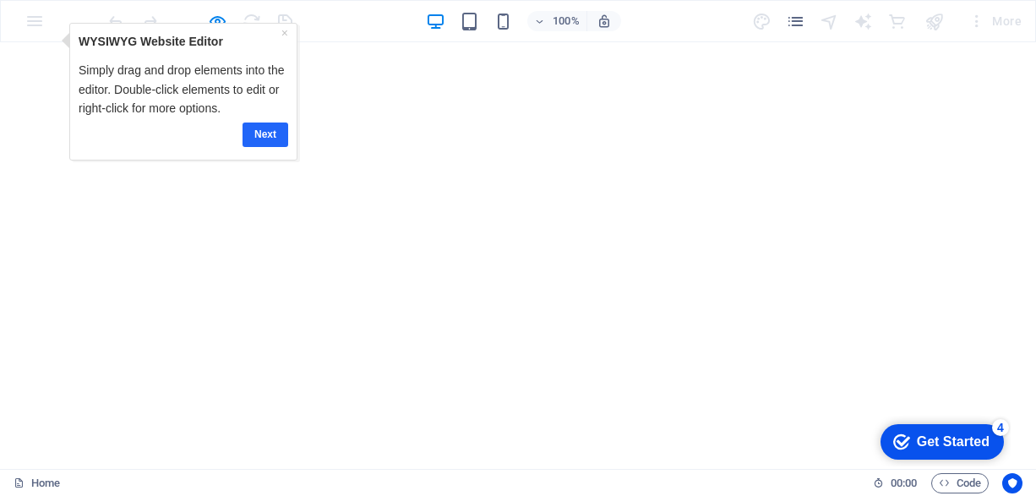
click at [268, 134] on link "Next" at bounding box center [265, 134] width 46 height 25
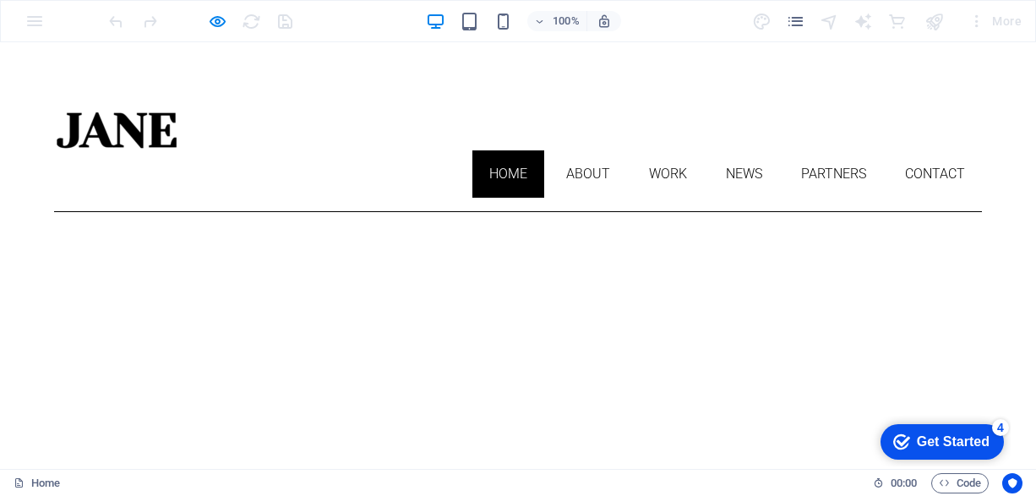
click at [570, 150] on link "About" at bounding box center [588, 173] width 78 height 47
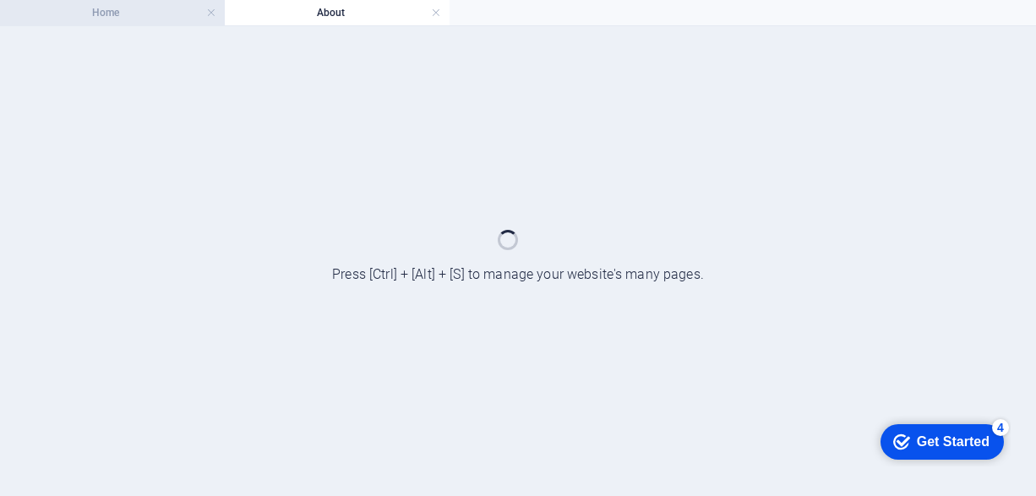
click at [123, 15] on h4 "Home" at bounding box center [112, 12] width 225 height 19
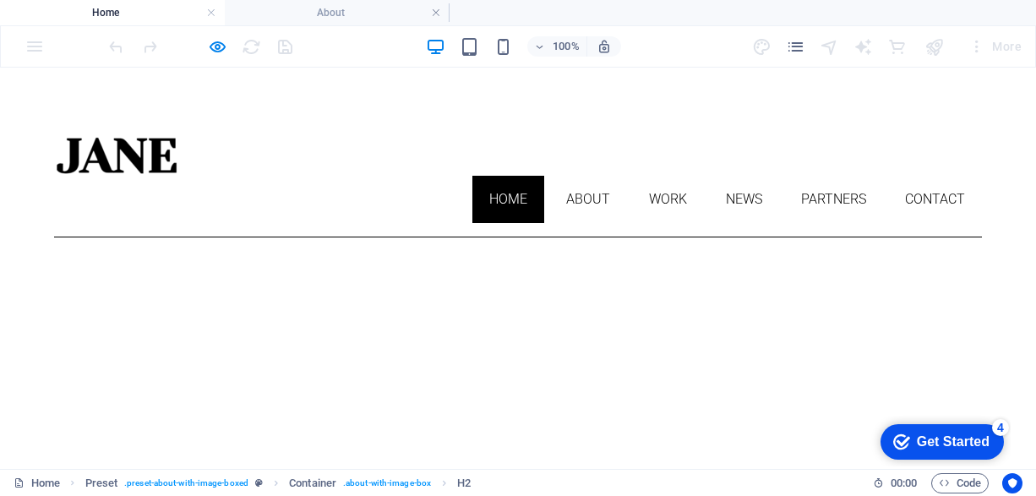
click at [976, 445] on div "Get Started" at bounding box center [953, 441] width 73 height 15
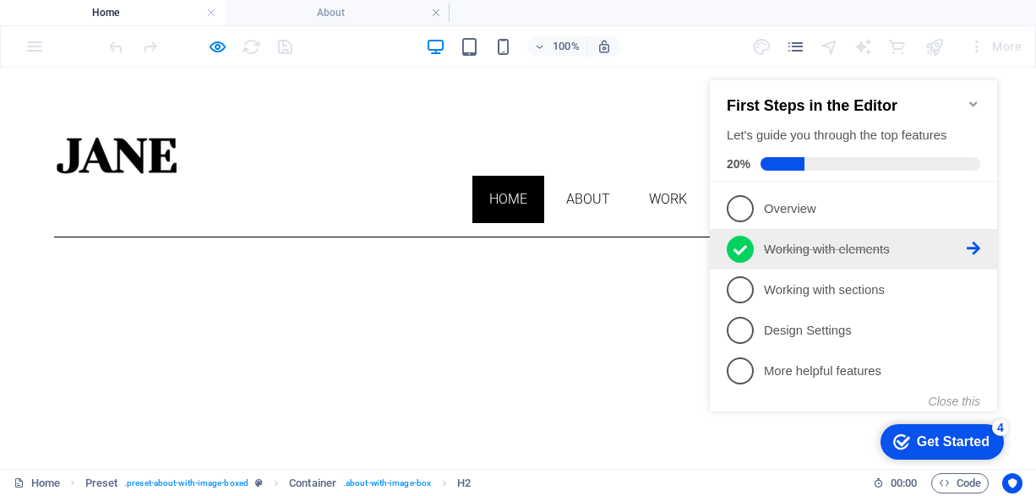
click at [817, 248] on p "Working with elements - completed" at bounding box center [865, 250] width 203 height 18
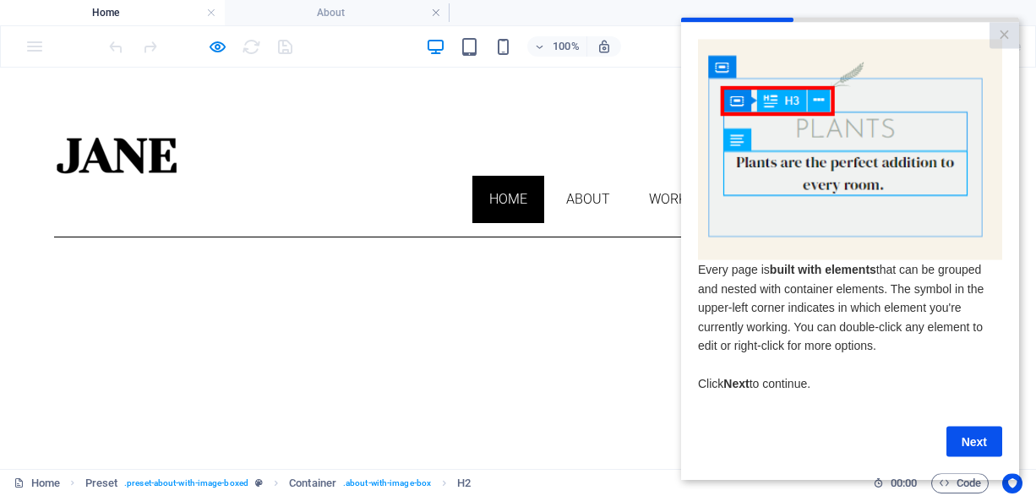
click at [909, 450] on div "Next" at bounding box center [850, 441] width 304 height 30
click at [978, 449] on link "Next" at bounding box center [974, 441] width 56 height 30
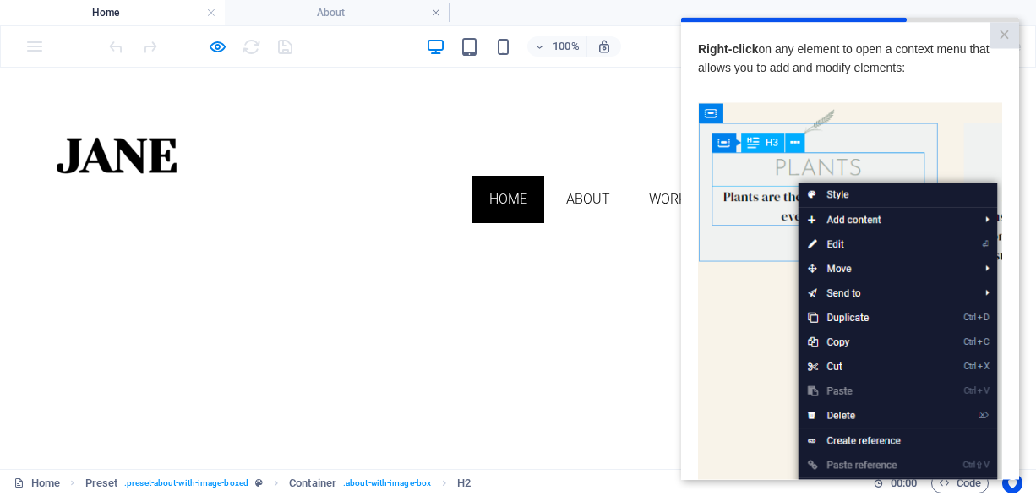
click at [741, 310] on img at bounding box center [850, 341] width 304 height 479
click at [1000, 35] on link "×" at bounding box center [1004, 35] width 30 height 26
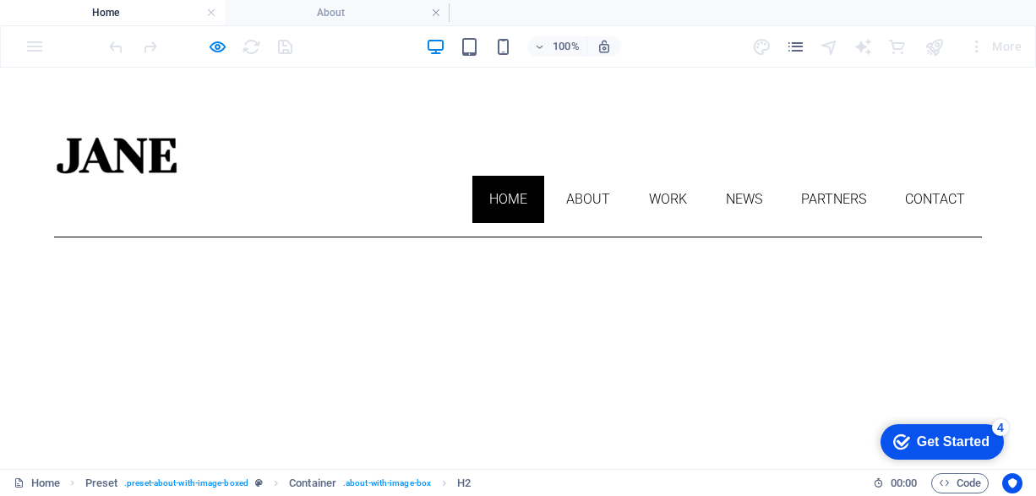
click at [956, 434] on div "Get Started" at bounding box center [953, 441] width 73 height 15
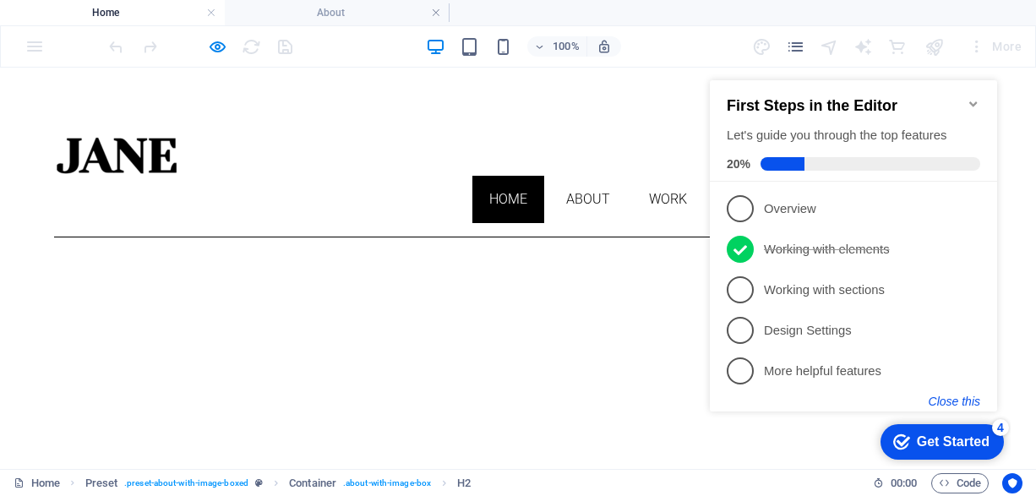
click at [961, 400] on button "Close this" at bounding box center [955, 402] width 52 height 14
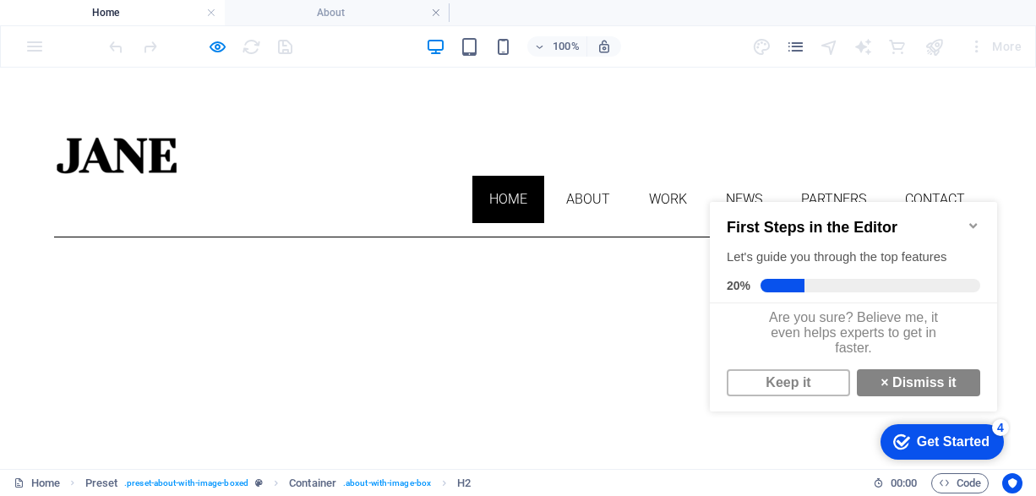
scroll to position [12, 0]
click at [810, 324] on div "Are you sure? Believe me, it even helps experts to get in faster." at bounding box center [853, 332] width 287 height 59
click at [797, 386] on link "Keep it" at bounding box center [788, 382] width 123 height 27
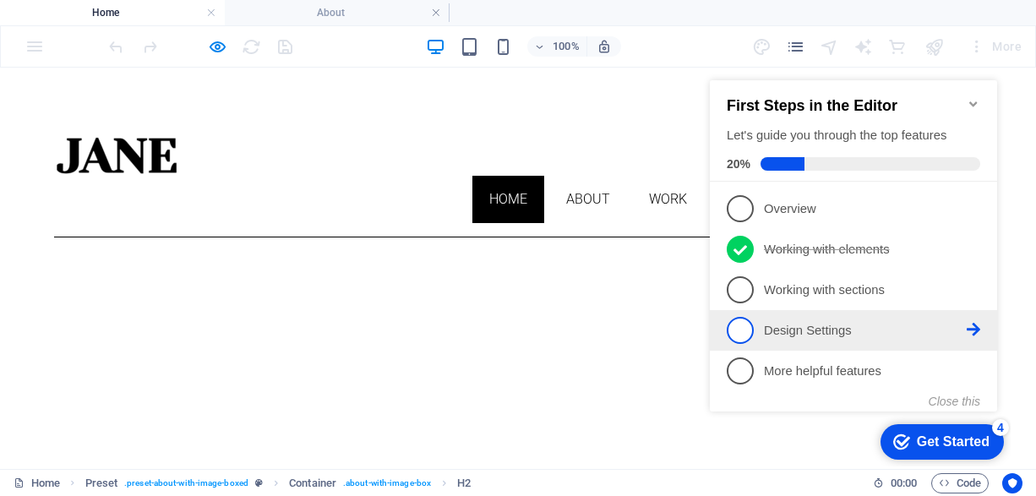
click at [743, 323] on span "4" at bounding box center [740, 330] width 27 height 27
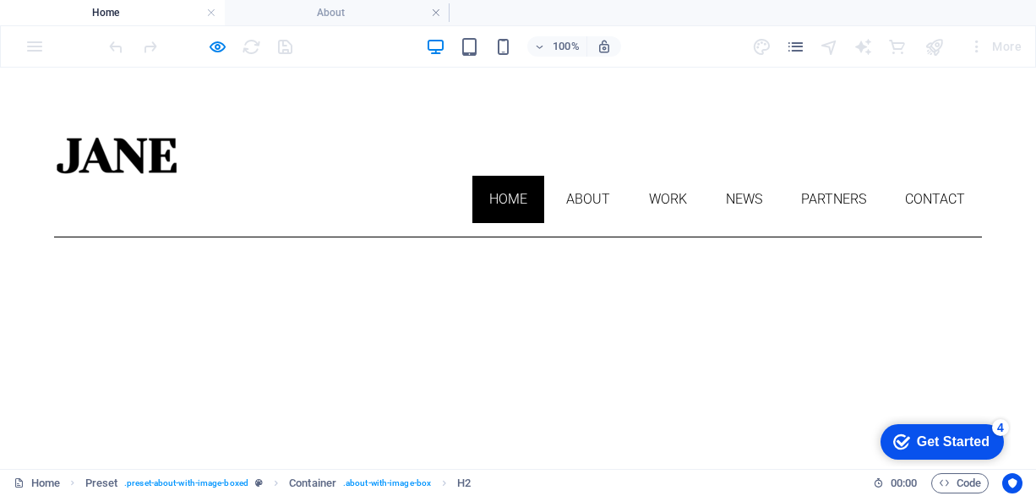
click at [918, 438] on div "Get Started" at bounding box center [953, 441] width 73 height 15
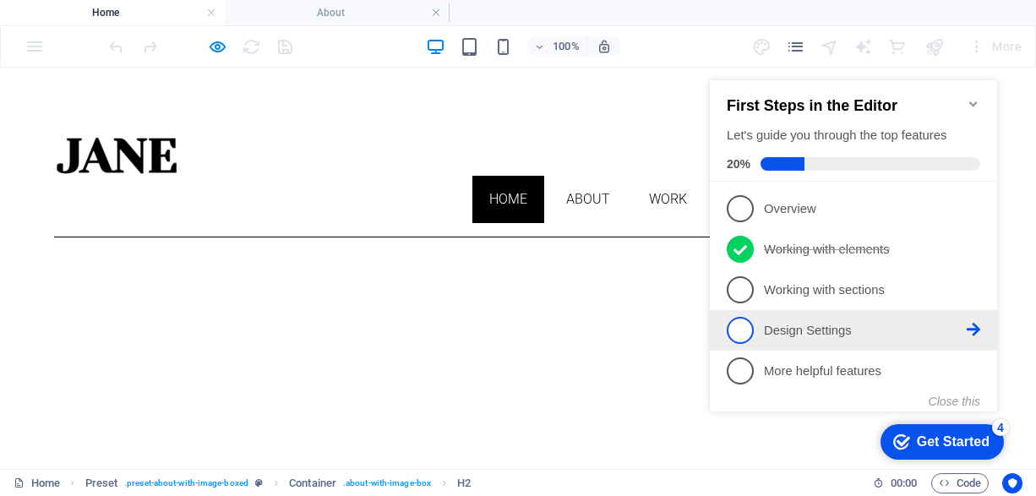
click at [979, 328] on icon at bounding box center [974, 330] width 14 height 14
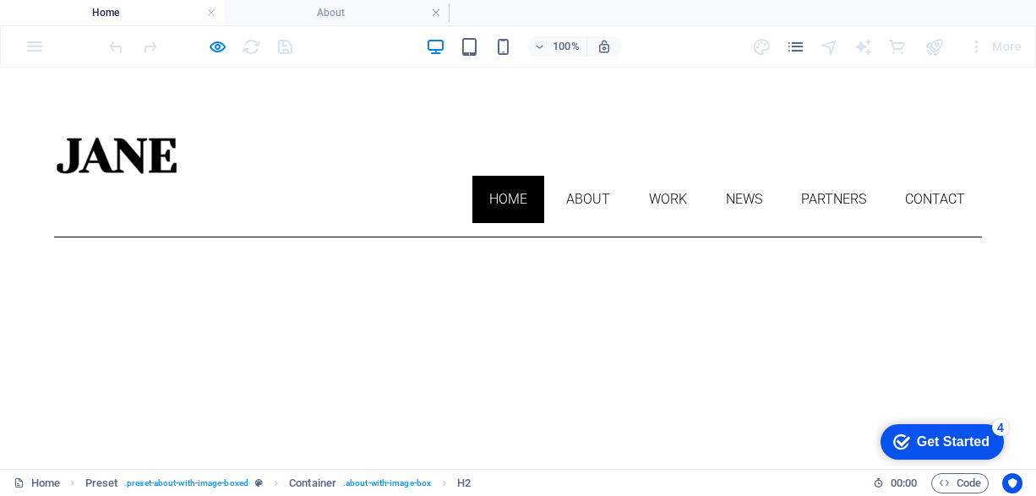
click at [945, 438] on div "Get Started" at bounding box center [953, 441] width 73 height 15
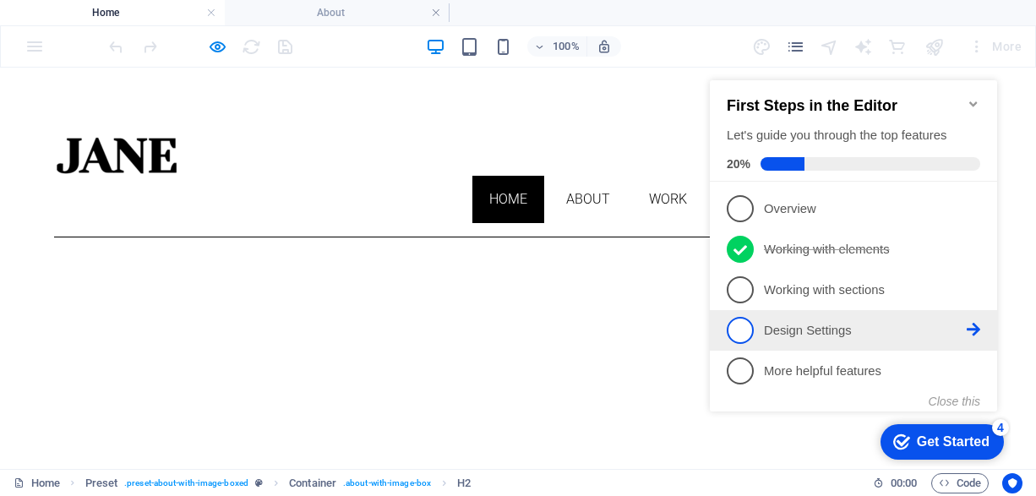
click at [749, 323] on span "4" at bounding box center [740, 330] width 27 height 27
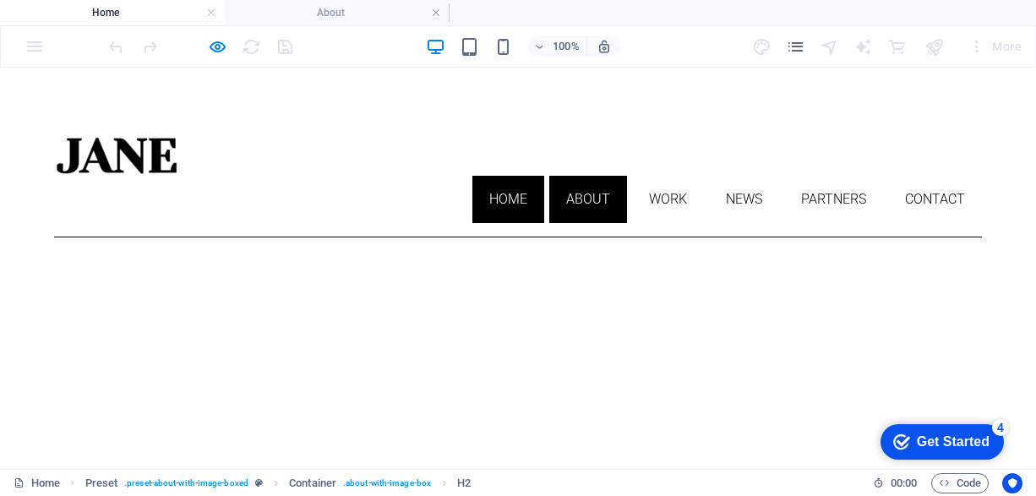
click at [602, 176] on link "About" at bounding box center [588, 199] width 78 height 47
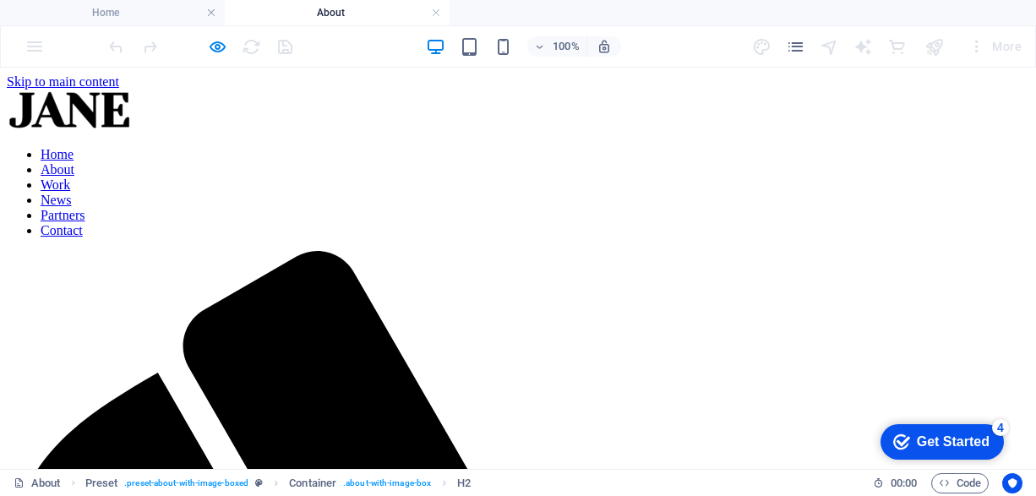
click at [280, 46] on div at bounding box center [200, 46] width 189 height 27
click at [290, 47] on div at bounding box center [200, 46] width 189 height 27
click at [286, 46] on div at bounding box center [200, 46] width 189 height 27
click at [558, 45] on h6 "100%" at bounding box center [566, 46] width 27 height 20
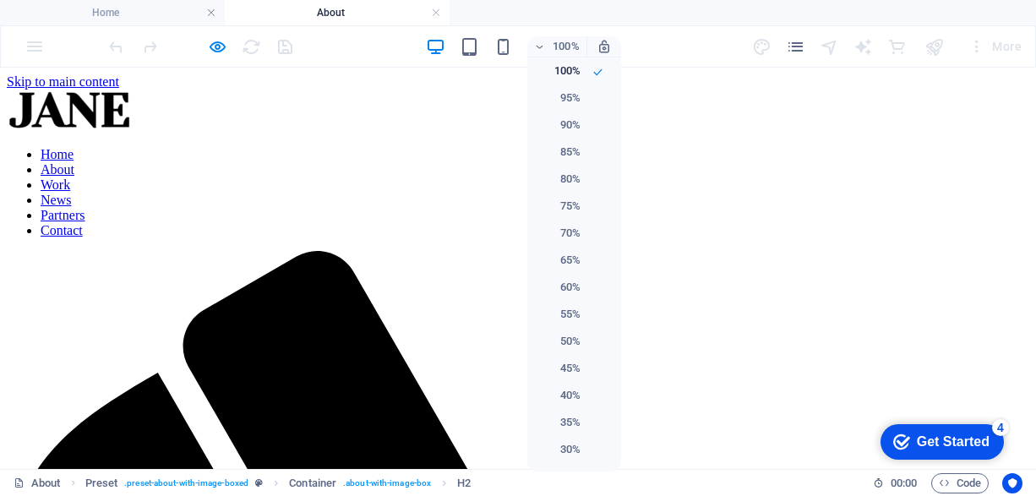
click at [601, 44] on div at bounding box center [518, 248] width 1036 height 496
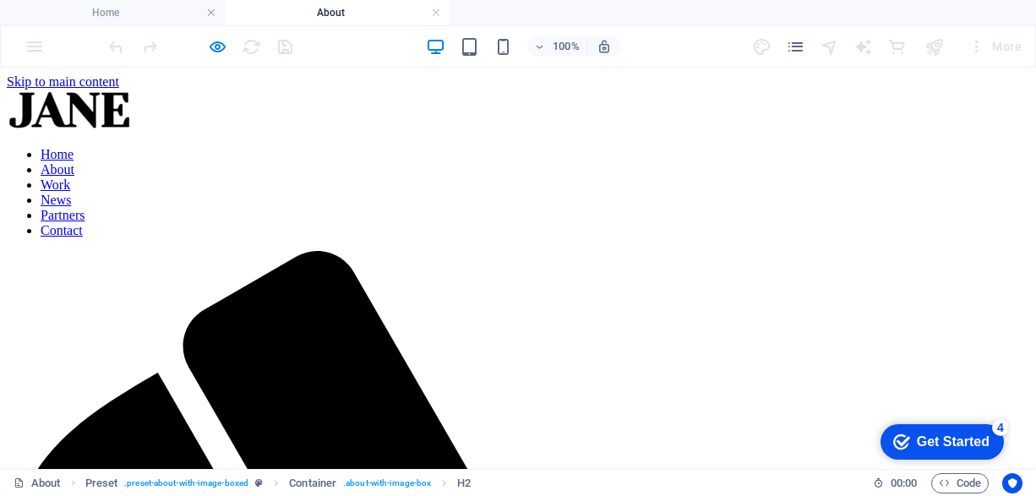
click at [286, 46] on div at bounding box center [200, 46] width 189 height 27
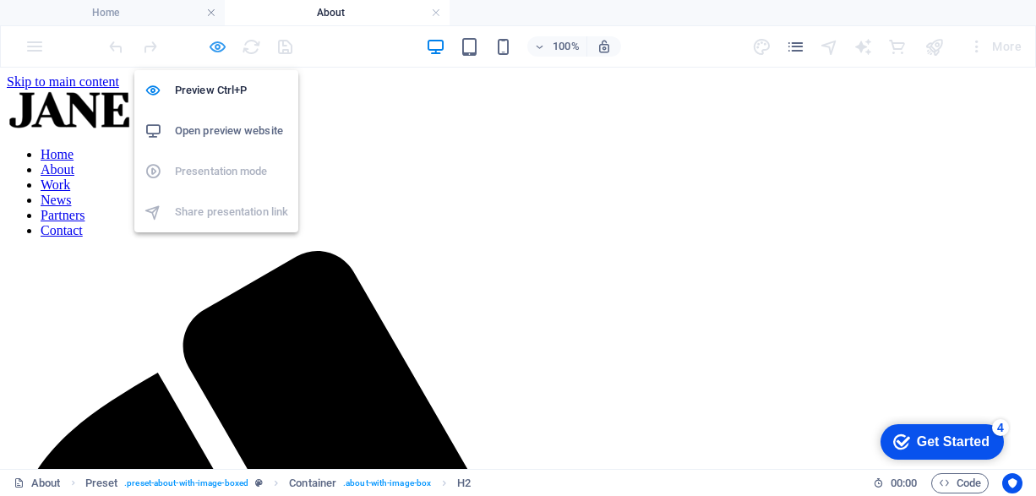
click at [212, 45] on icon "button" at bounding box center [217, 46] width 19 height 19
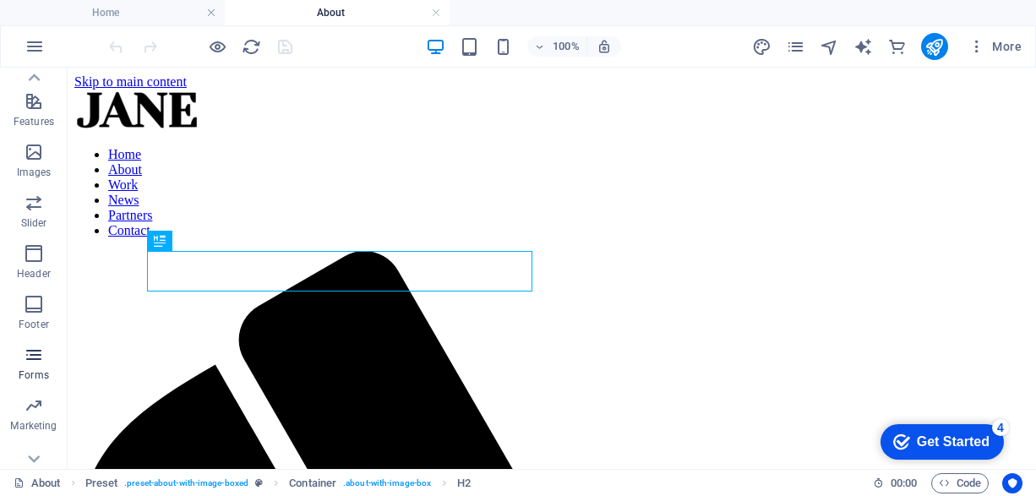
scroll to position [409, 0]
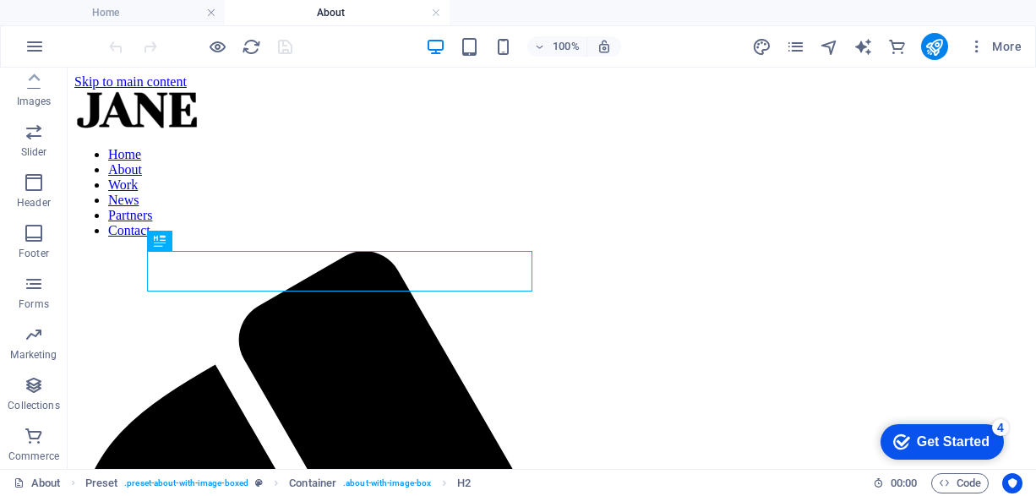
click at [286, 42] on div at bounding box center [200, 46] width 189 height 27
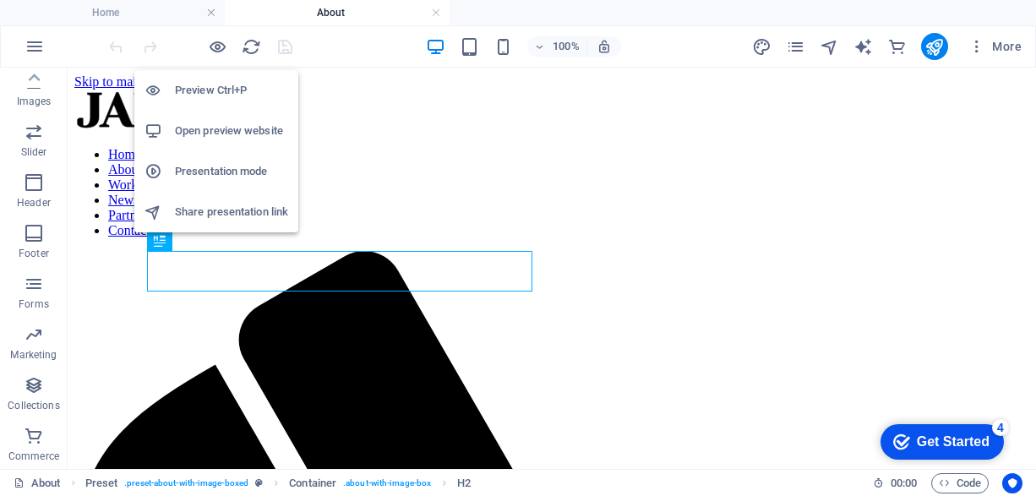
click at [229, 128] on h6 "Open preview website" at bounding box center [231, 131] width 113 height 20
